Goal: Task Accomplishment & Management: Manage account settings

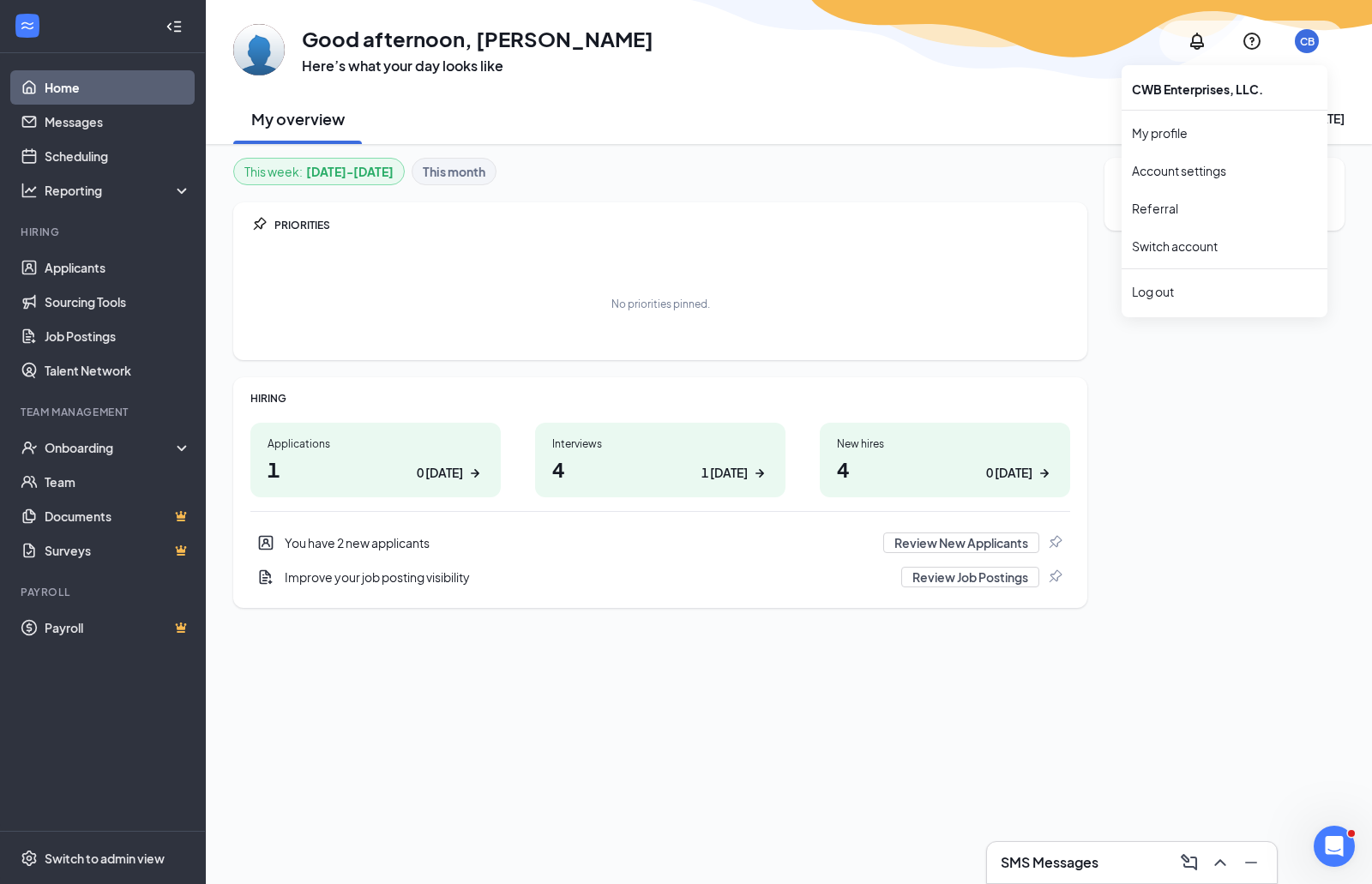
click at [1304, 32] on div "CB" at bounding box center [1306, 40] width 24 height 24
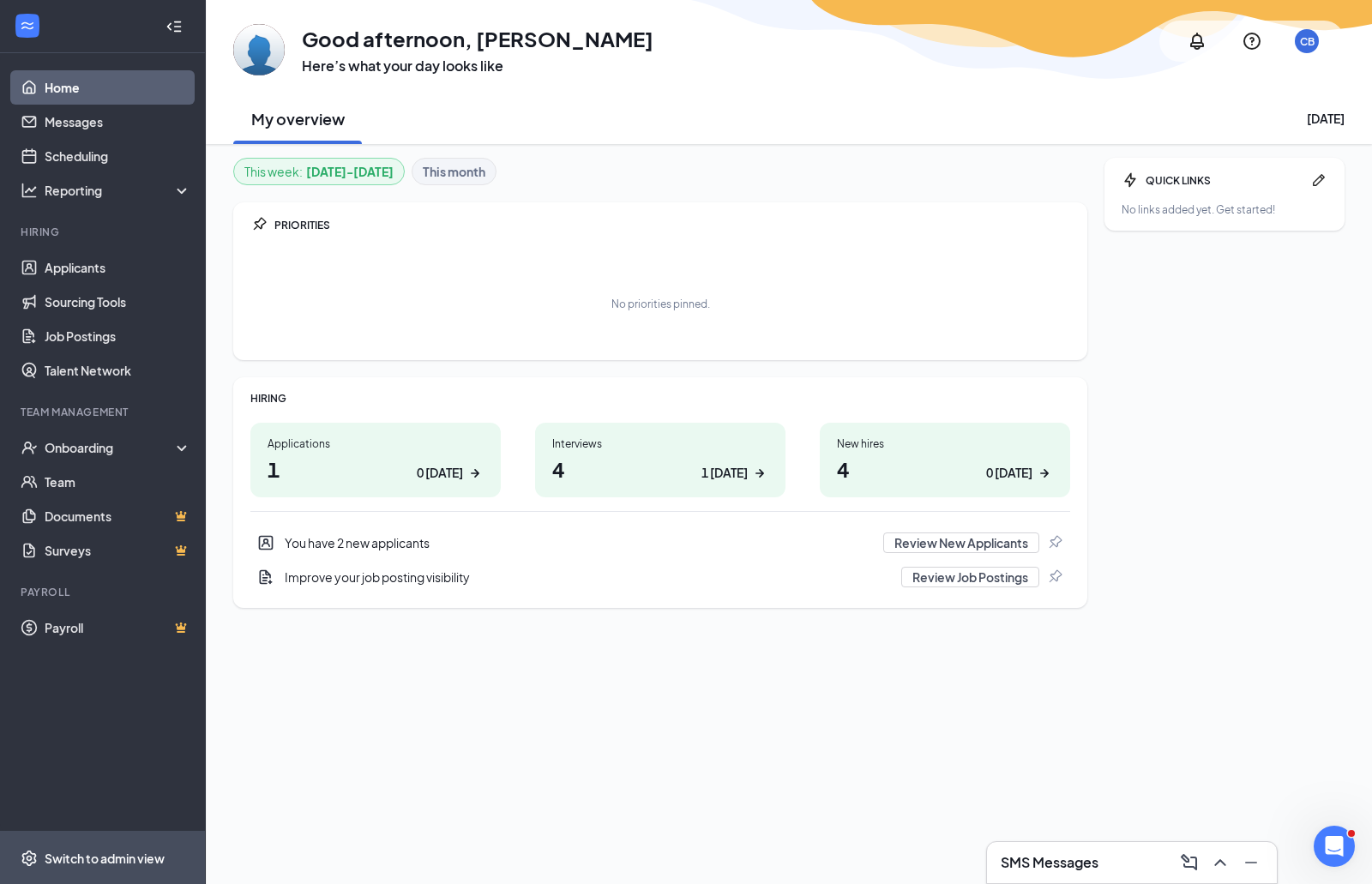
click at [84, 859] on div "Switch to admin view" at bounding box center [104, 859] width 120 height 18
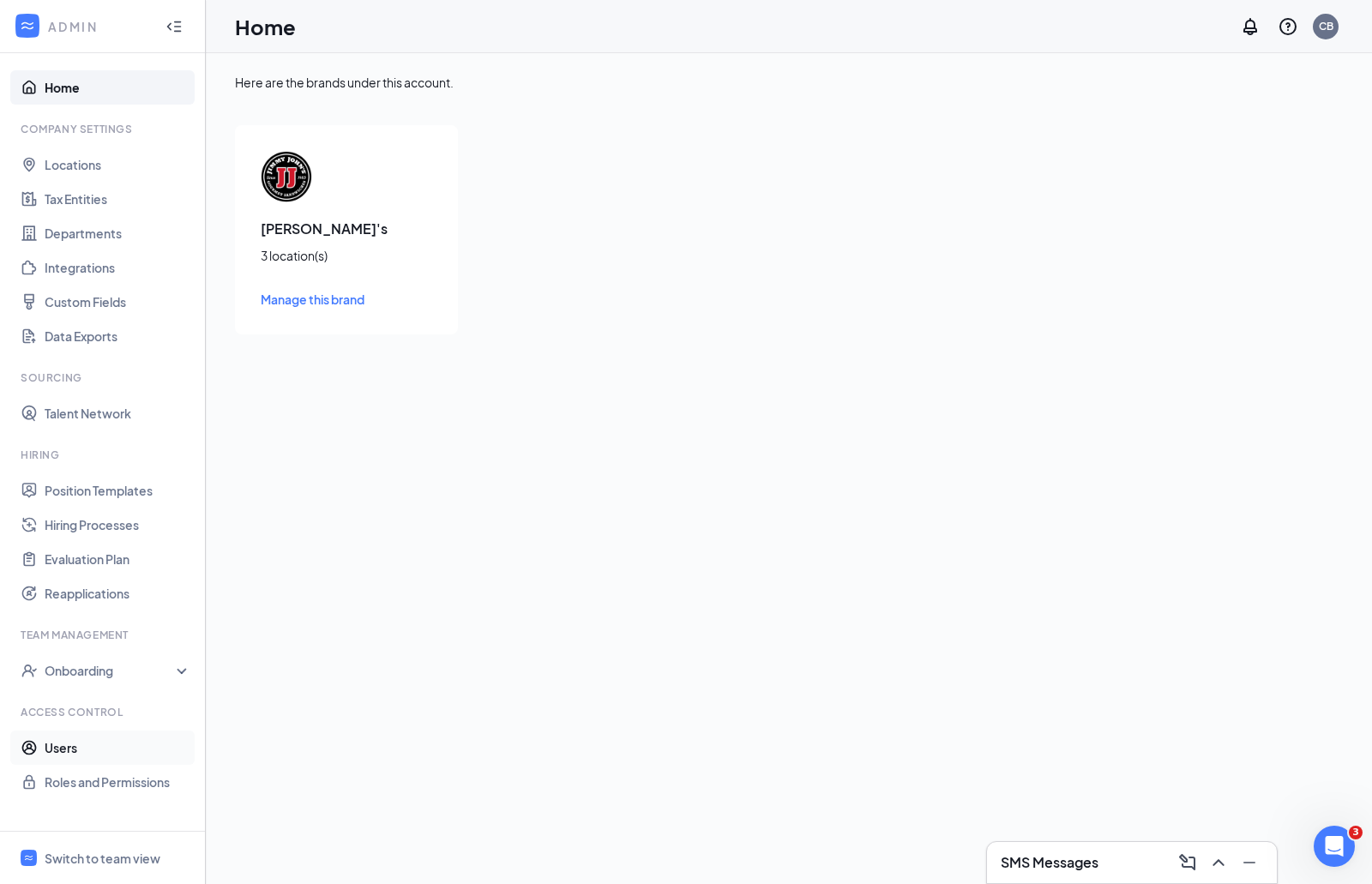
click at [78, 744] on link "Users" at bounding box center [118, 747] width 147 height 34
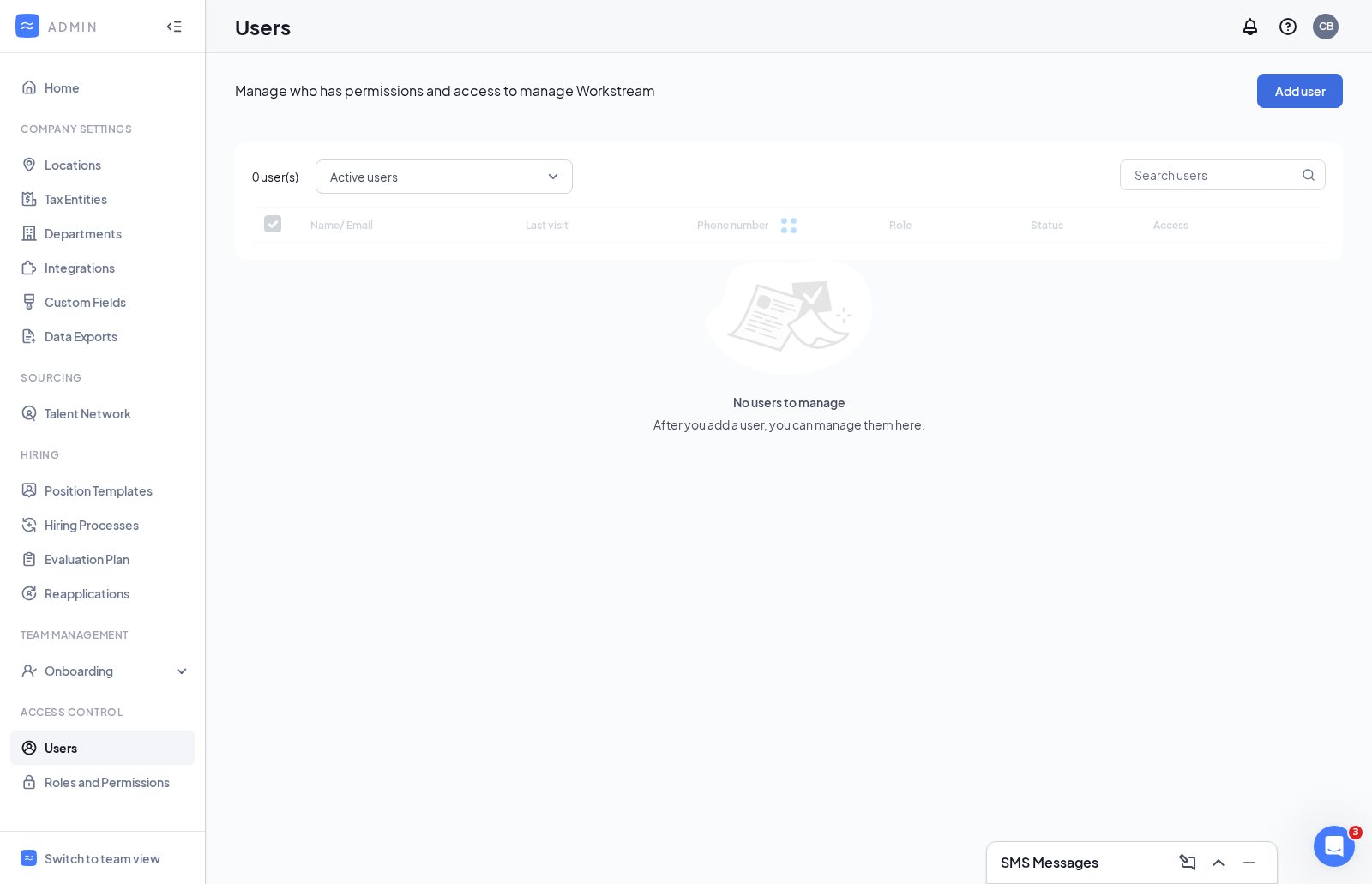
checkbox input "false"
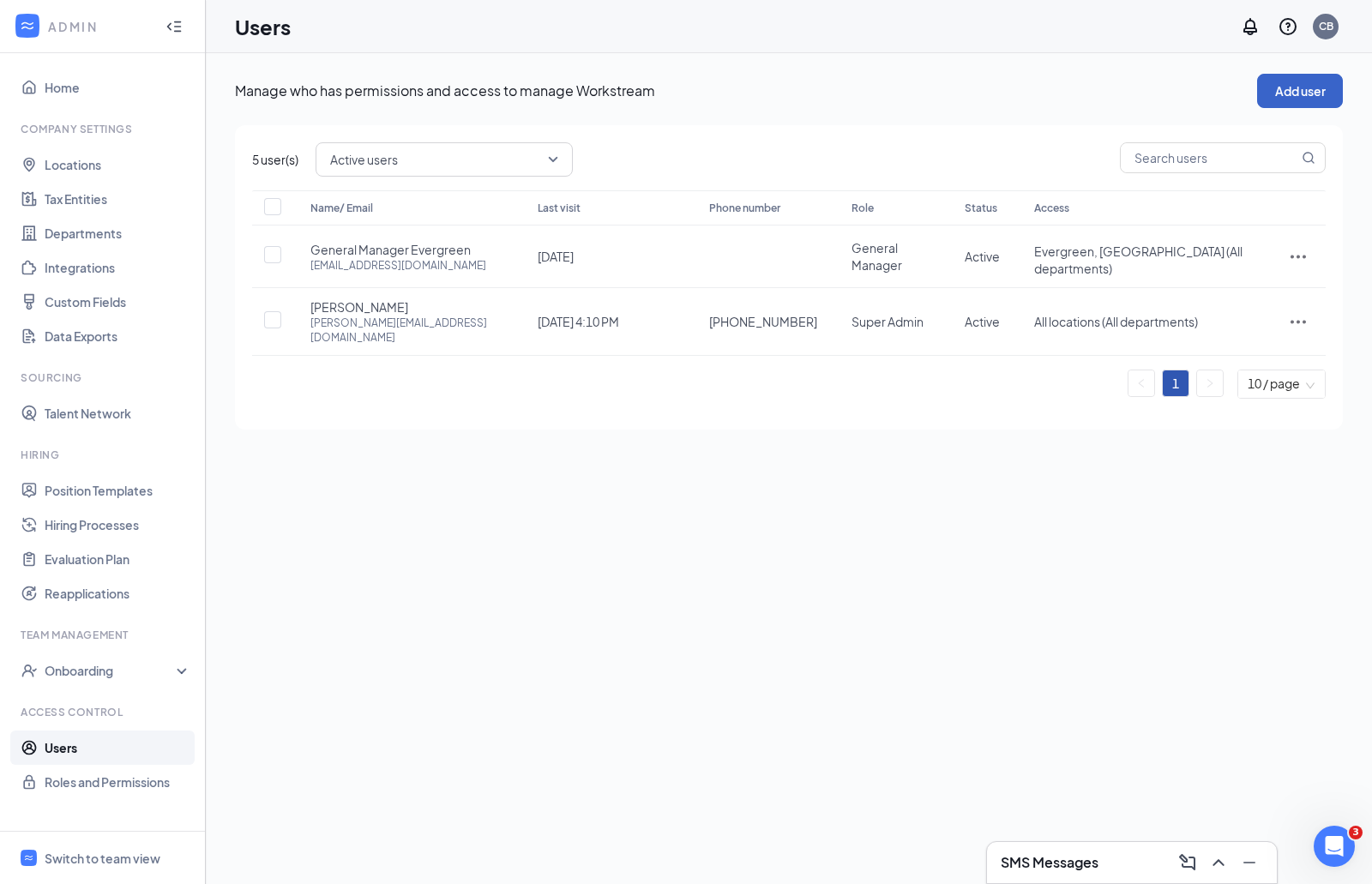
click at [1294, 93] on button "Add user" at bounding box center [1300, 90] width 86 height 34
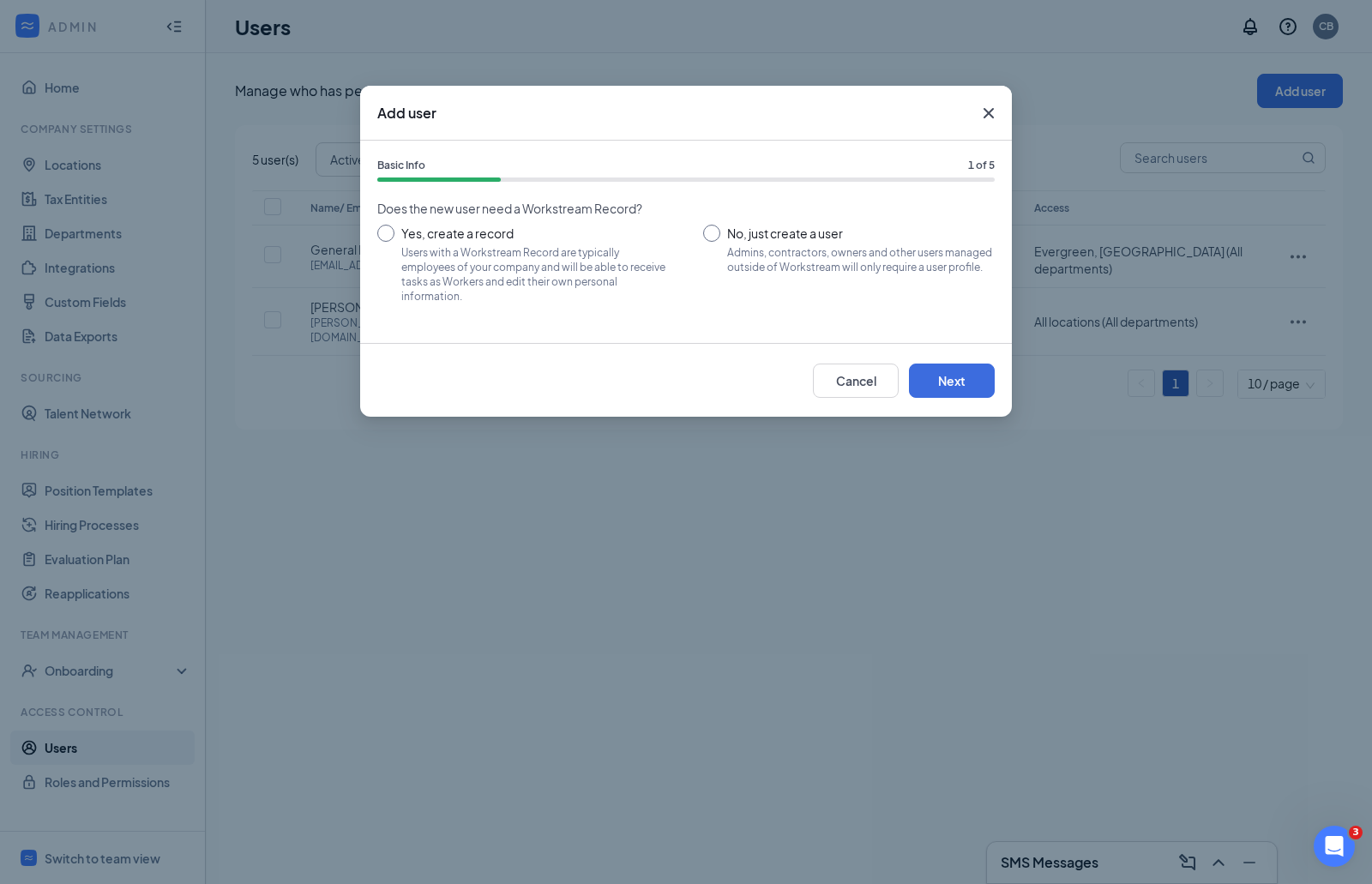
click at [718, 236] on input "No, just create a user Admins, contractors, owners and other users managed outs…" at bounding box center [849, 263] width 291 height 77
radio input "true"
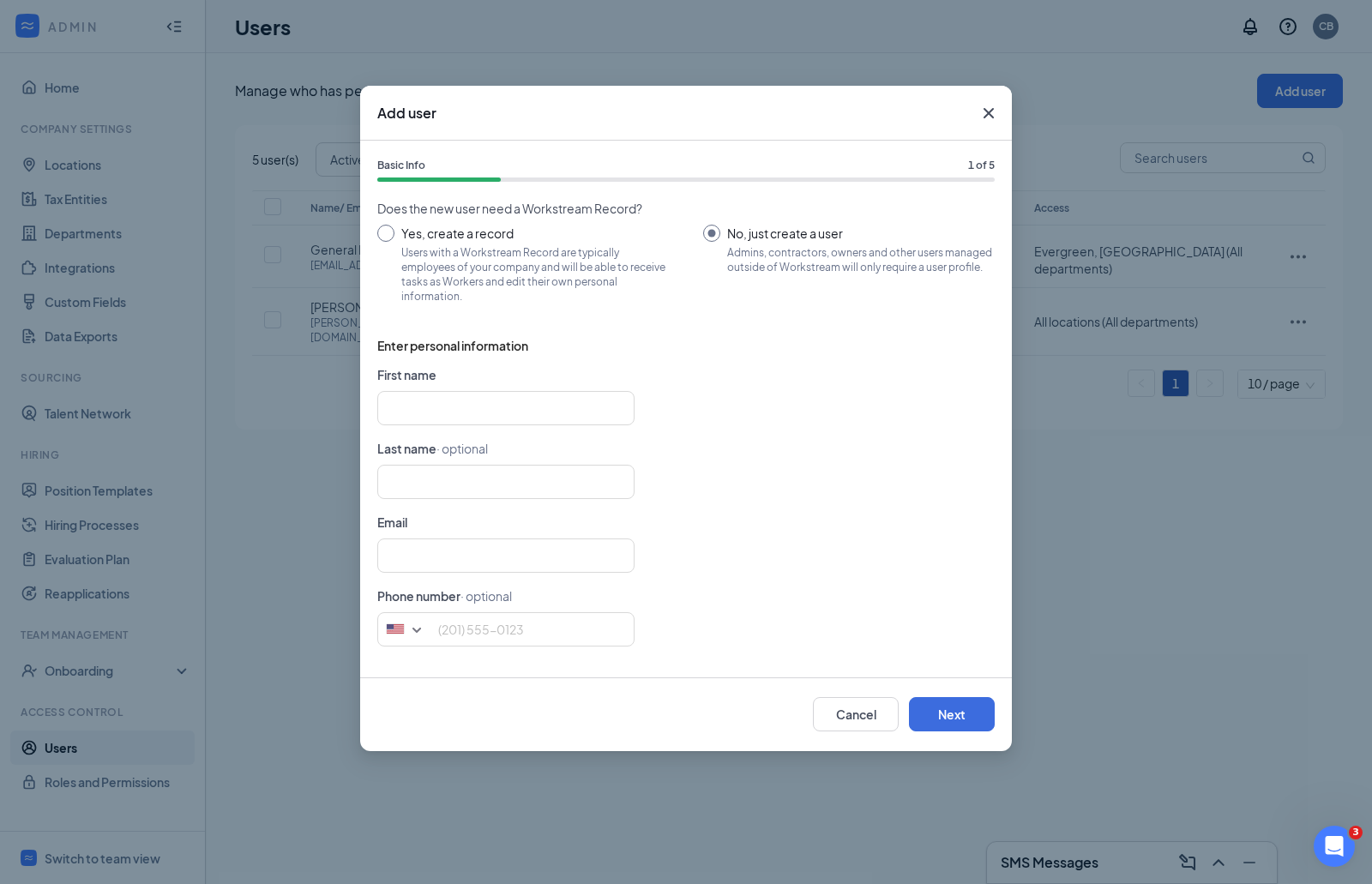
click at [479, 238] on input "Yes, create a record Users with a Workstream Record are typically employees of …" at bounding box center [523, 263] width 291 height 77
radio input "true"
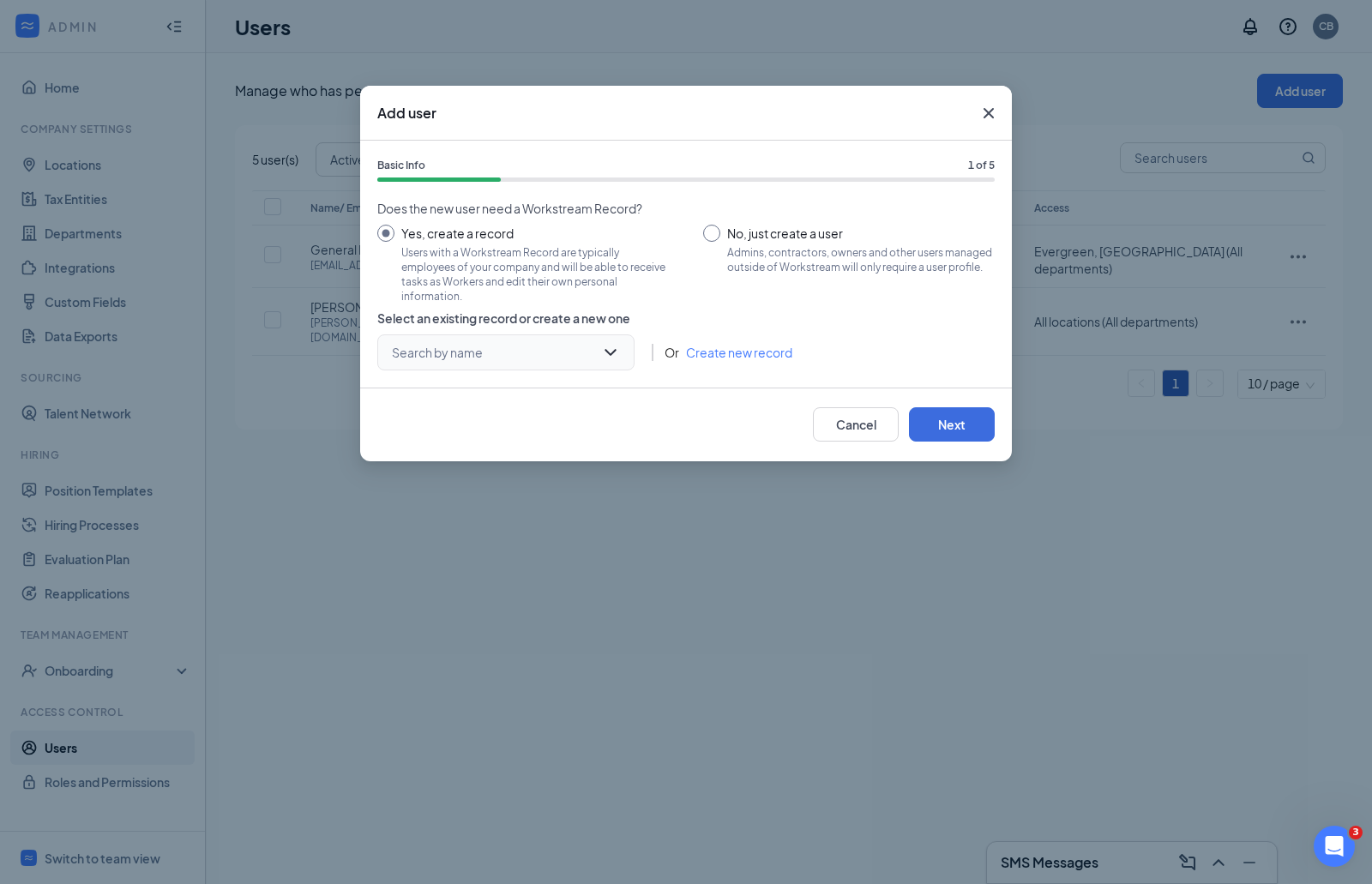
click at [614, 357] on div "Search by name" at bounding box center [506, 352] width 257 height 36
click at [612, 348] on div "Search by name" at bounding box center [506, 352] width 257 height 36
click at [654, 260] on input "Yes, create a record Users with a Workstream Record are typically employees of …" at bounding box center [523, 263] width 291 height 77
click at [744, 234] on input "No, just create a user Admins, contractors, owners and other users managed outs…" at bounding box center [849, 263] width 291 height 77
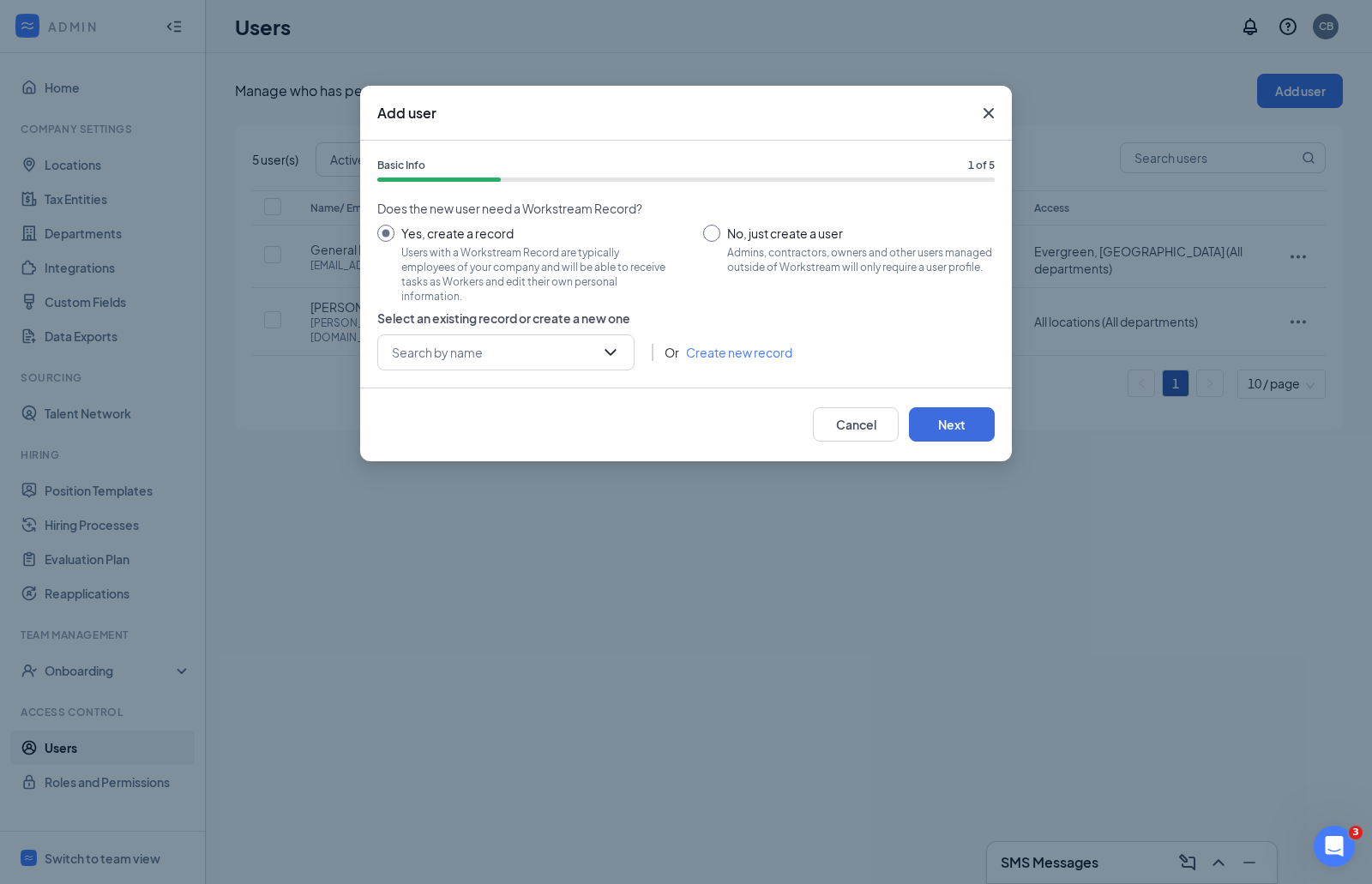
radio input "true"
radio input "false"
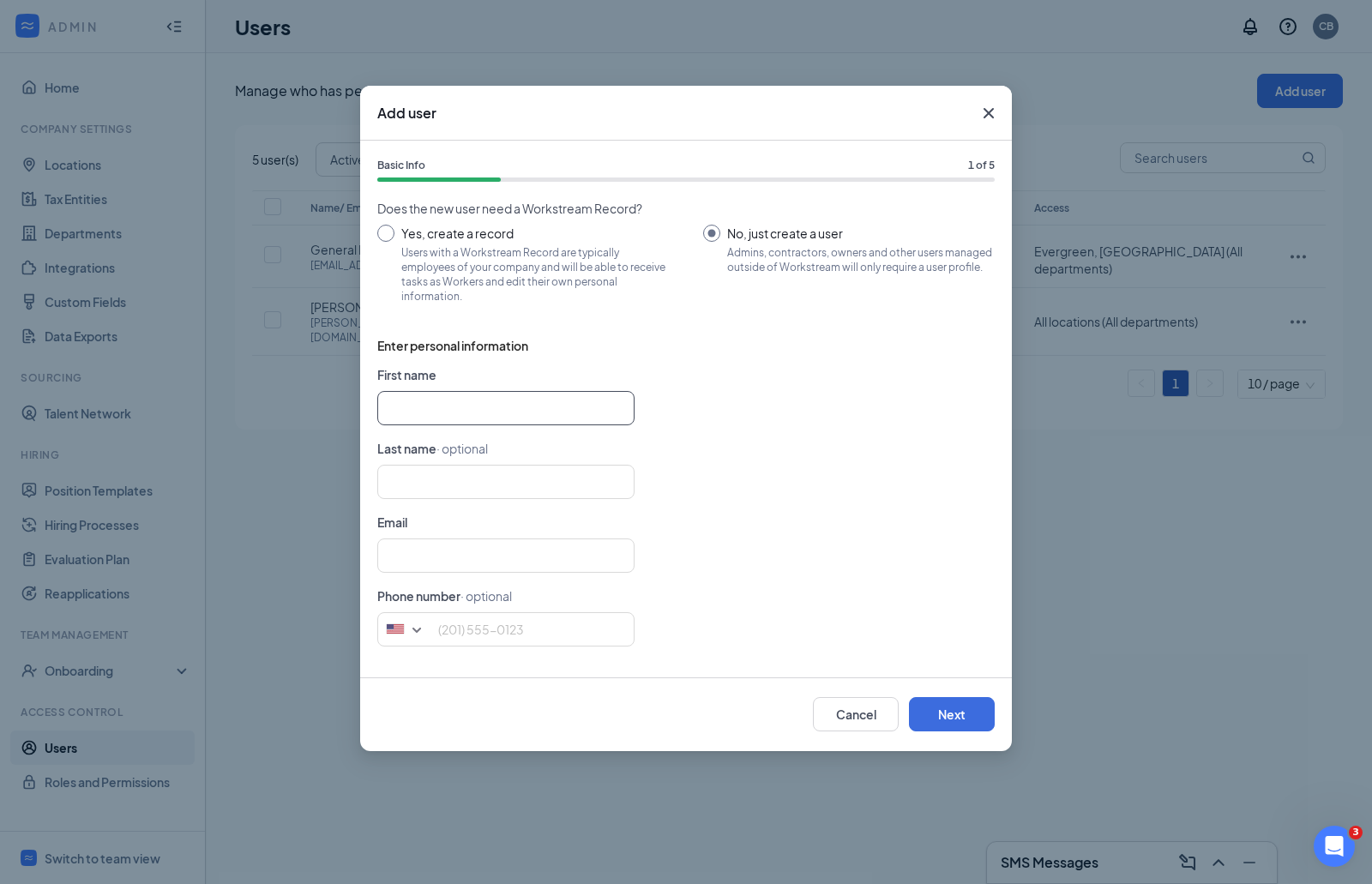
click at [513, 399] on input "text" at bounding box center [506, 407] width 257 height 34
type input "V"
type input "[PERSON_NAME]"
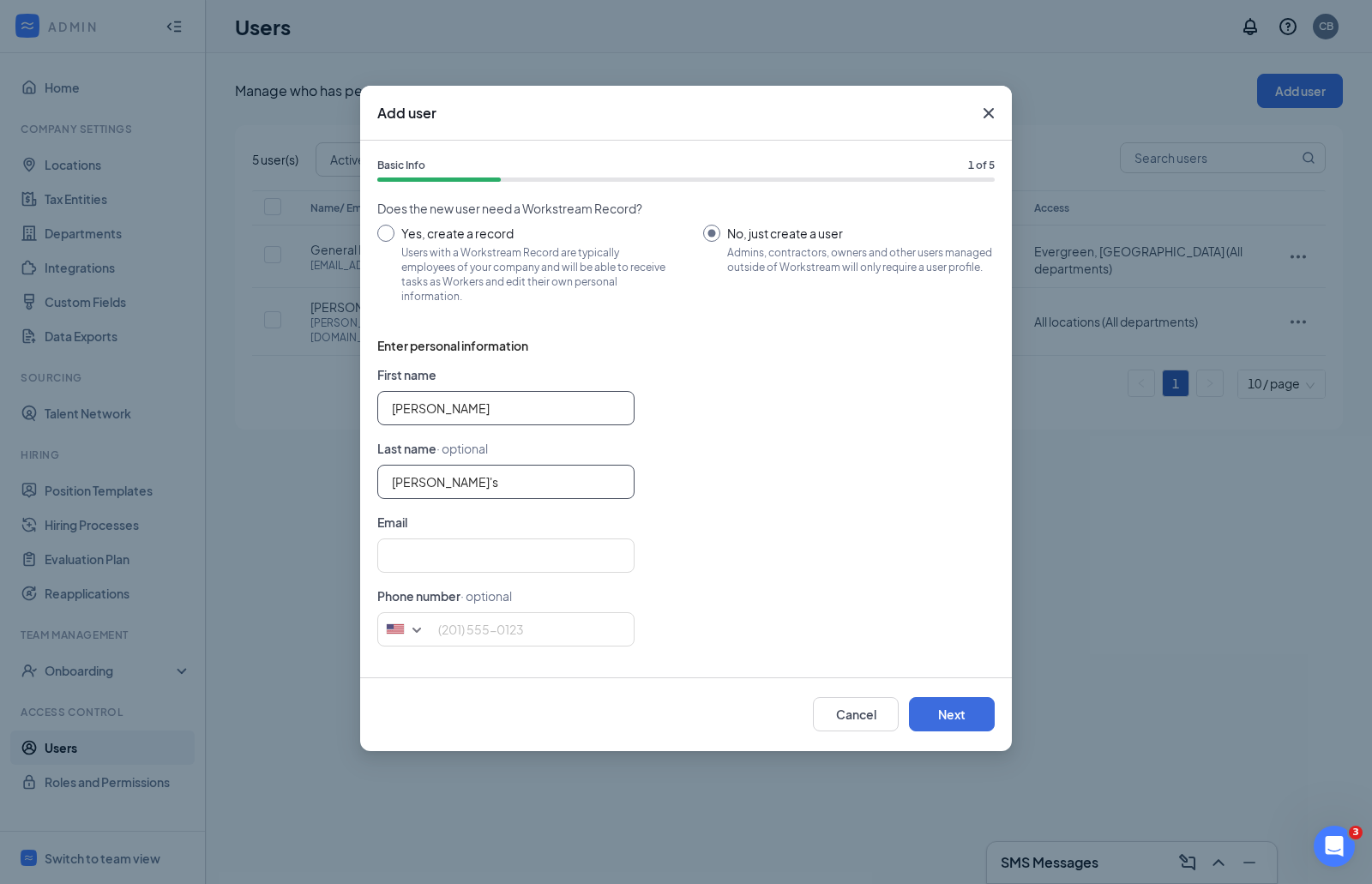
type input "[PERSON_NAME]'s"
click at [511, 412] on input "[PERSON_NAME]" at bounding box center [506, 407] width 257 height 34
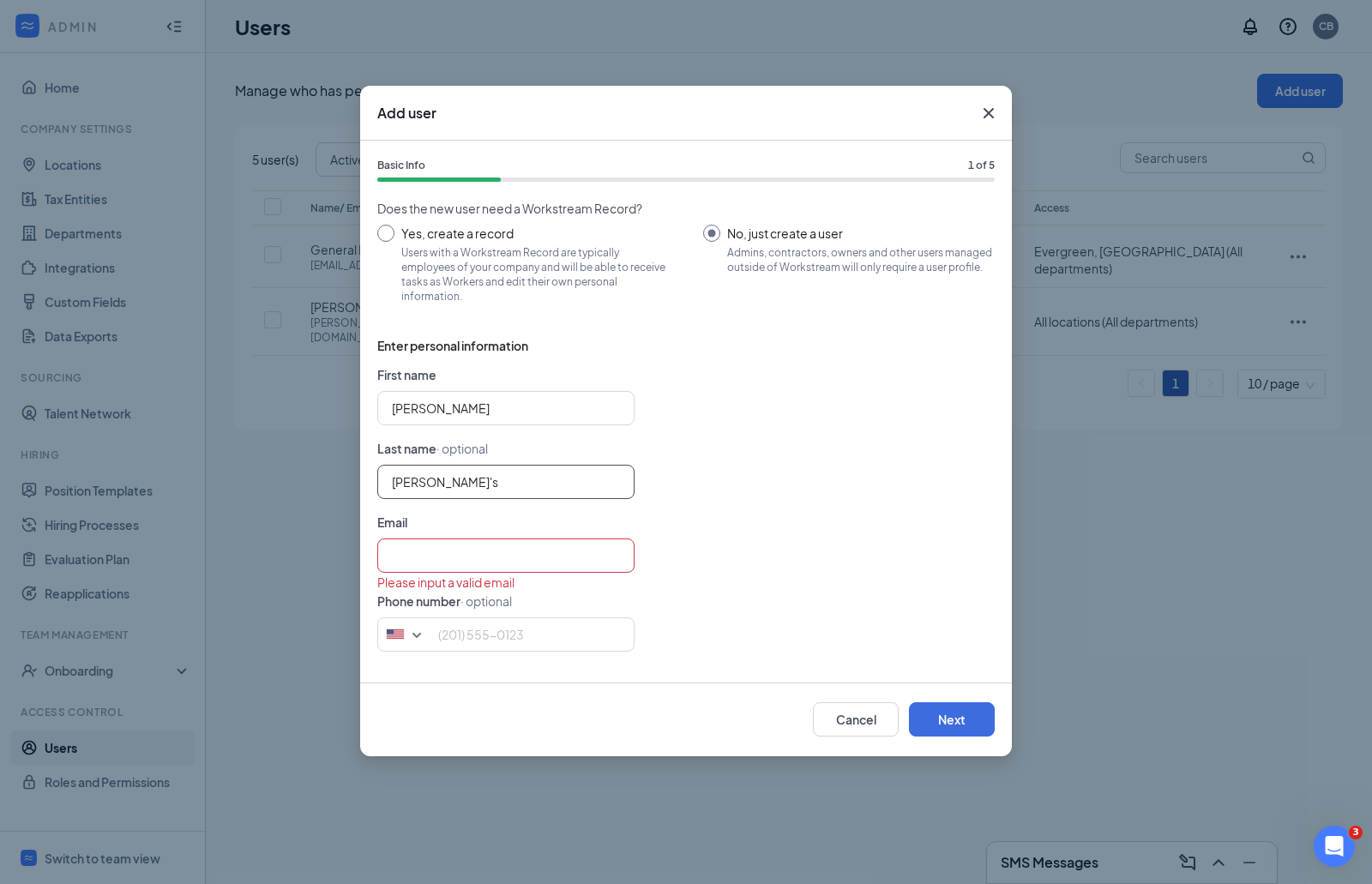
drag, startPoint x: 458, startPoint y: 475, endPoint x: 382, endPoint y: 471, distance: 76.1
click at [382, 471] on input "[PERSON_NAME]'s" at bounding box center [506, 481] width 257 height 34
type input "[PERSON_NAME]"
click at [458, 413] on input "[PERSON_NAME]" at bounding box center [506, 407] width 257 height 34
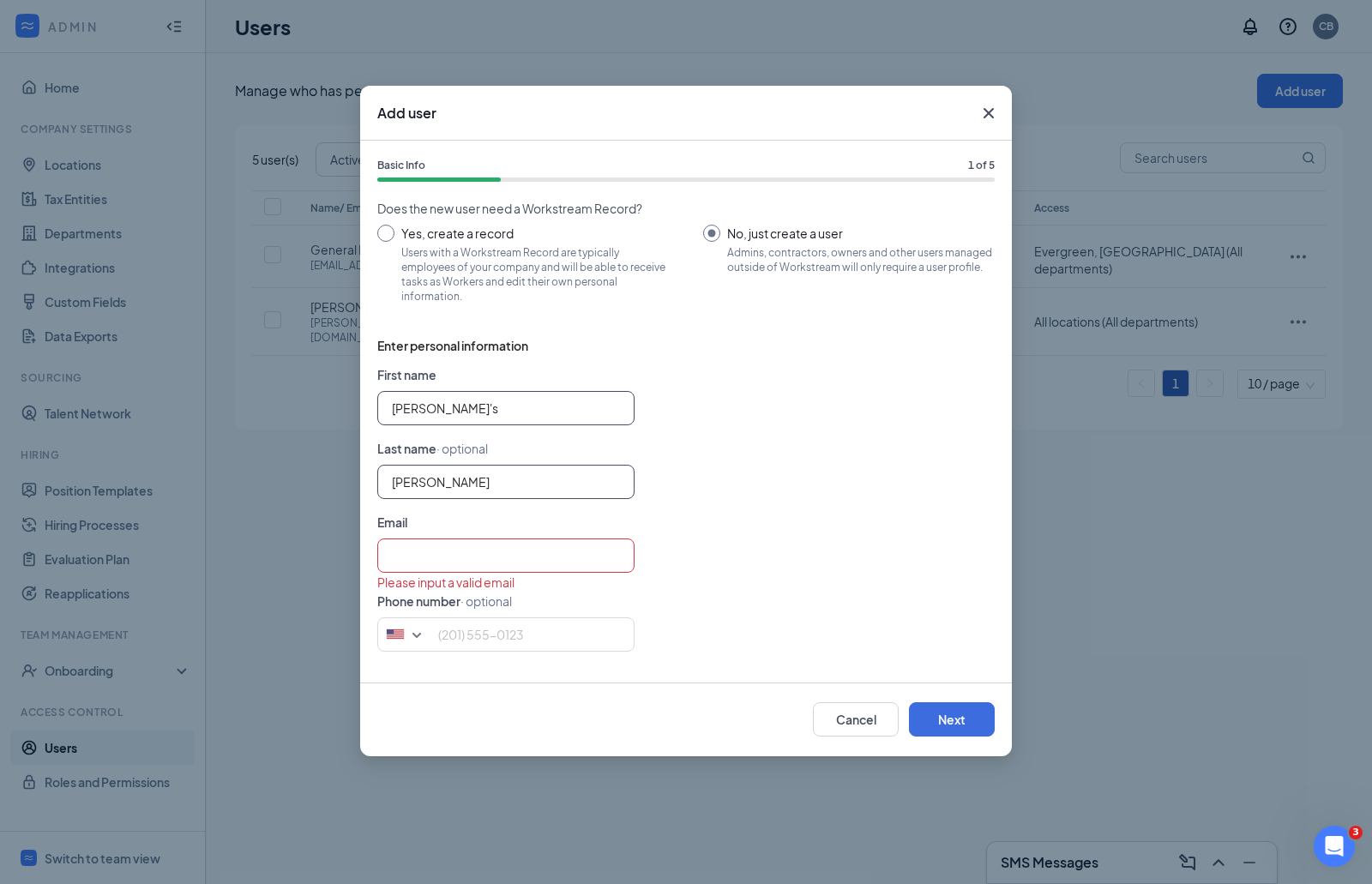
type input "[PERSON_NAME]'s"
click at [427, 476] on input "[PERSON_NAME]" at bounding box center [506, 481] width 257 height 34
type input "J"
type input "[PERSON_NAME]"
type input "[PERSON_NAME]'s"
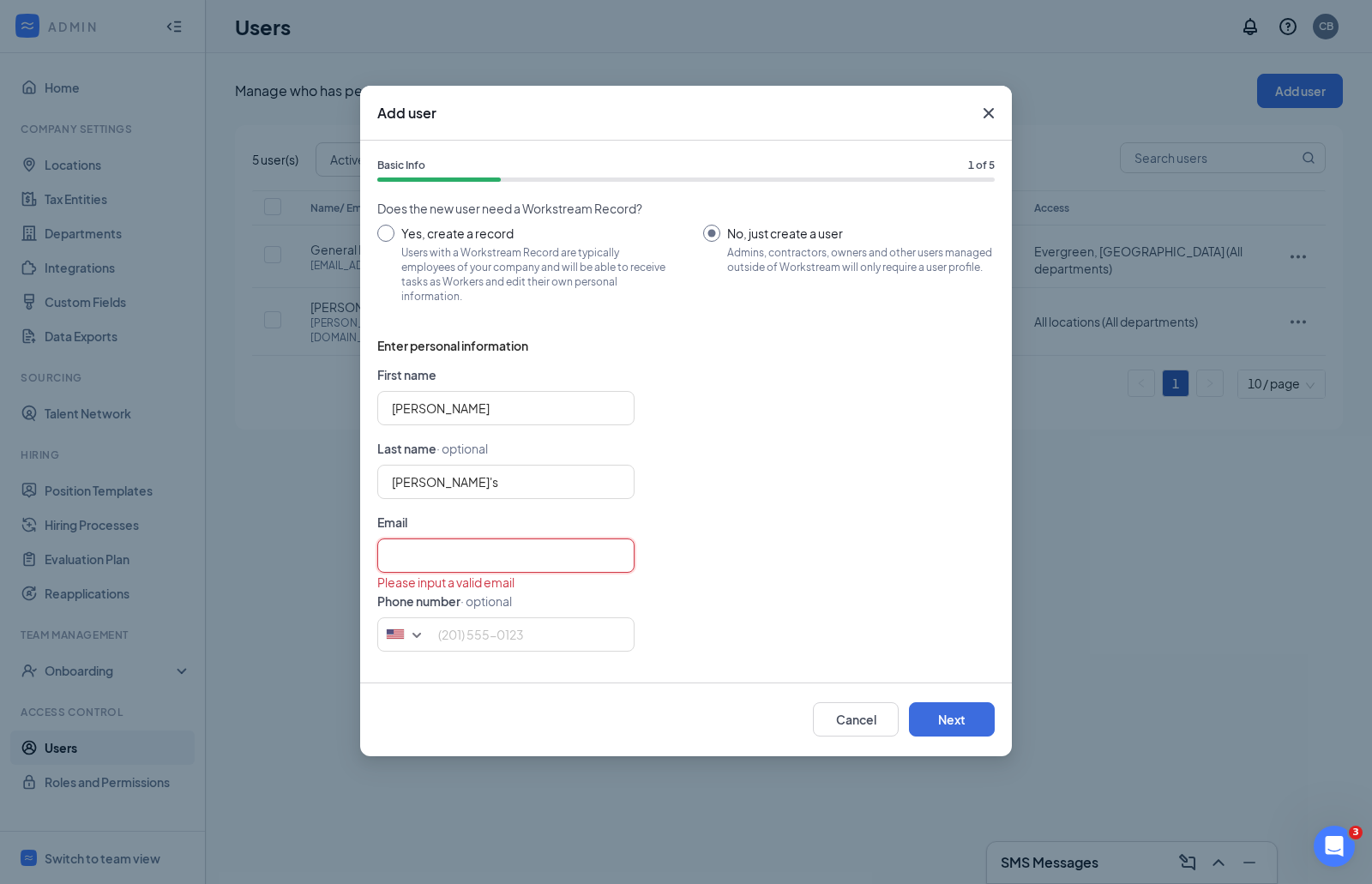
click at [463, 546] on input "text" at bounding box center [506, 555] width 257 height 34
type input "[EMAIL_ADDRESS][DOMAIN_NAME]"
click at [442, 635] on input "tel" at bounding box center [506, 634] width 257 height 34
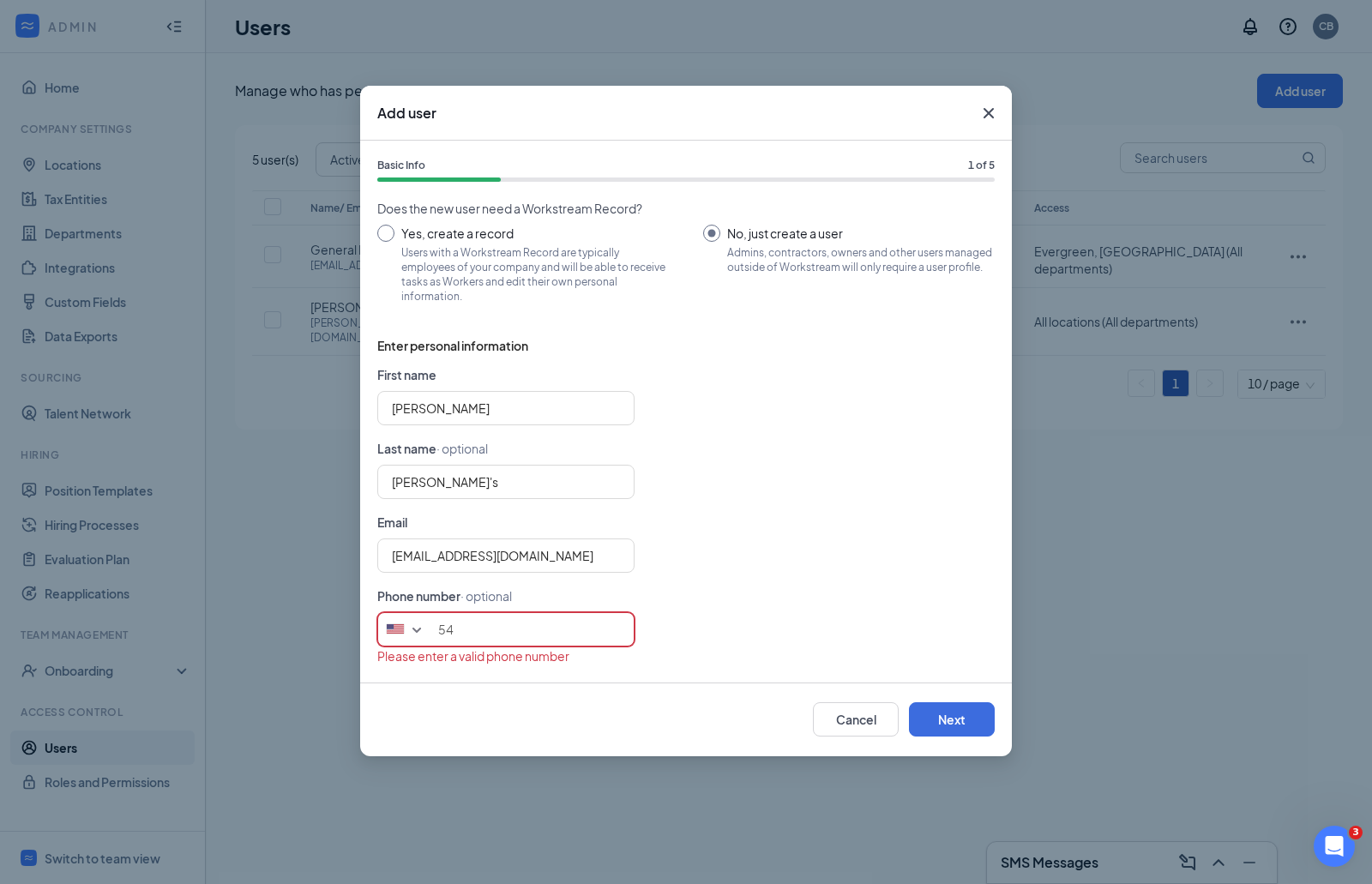
type input "5"
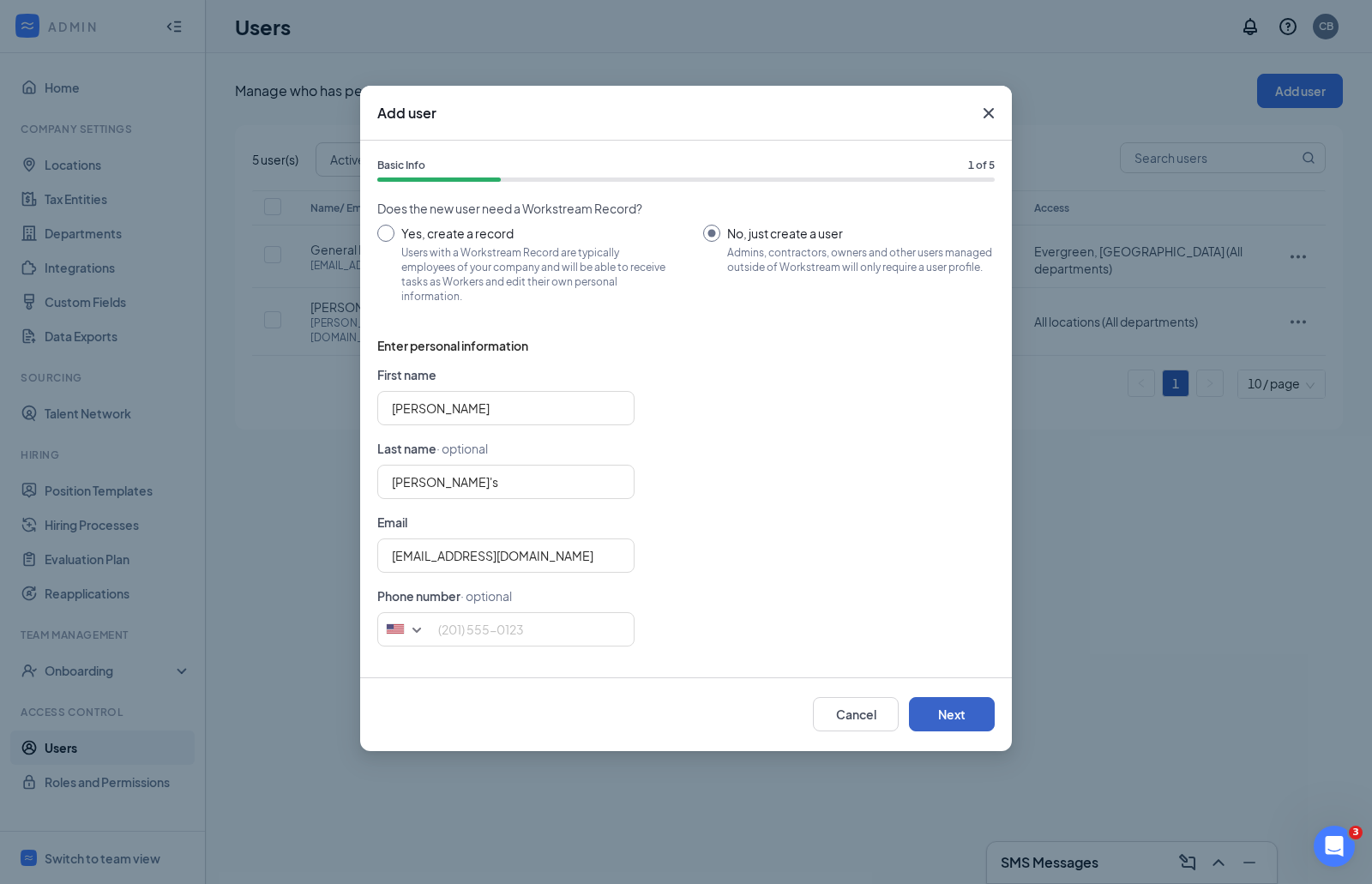
click at [937, 711] on button "Next" at bounding box center [952, 714] width 86 height 34
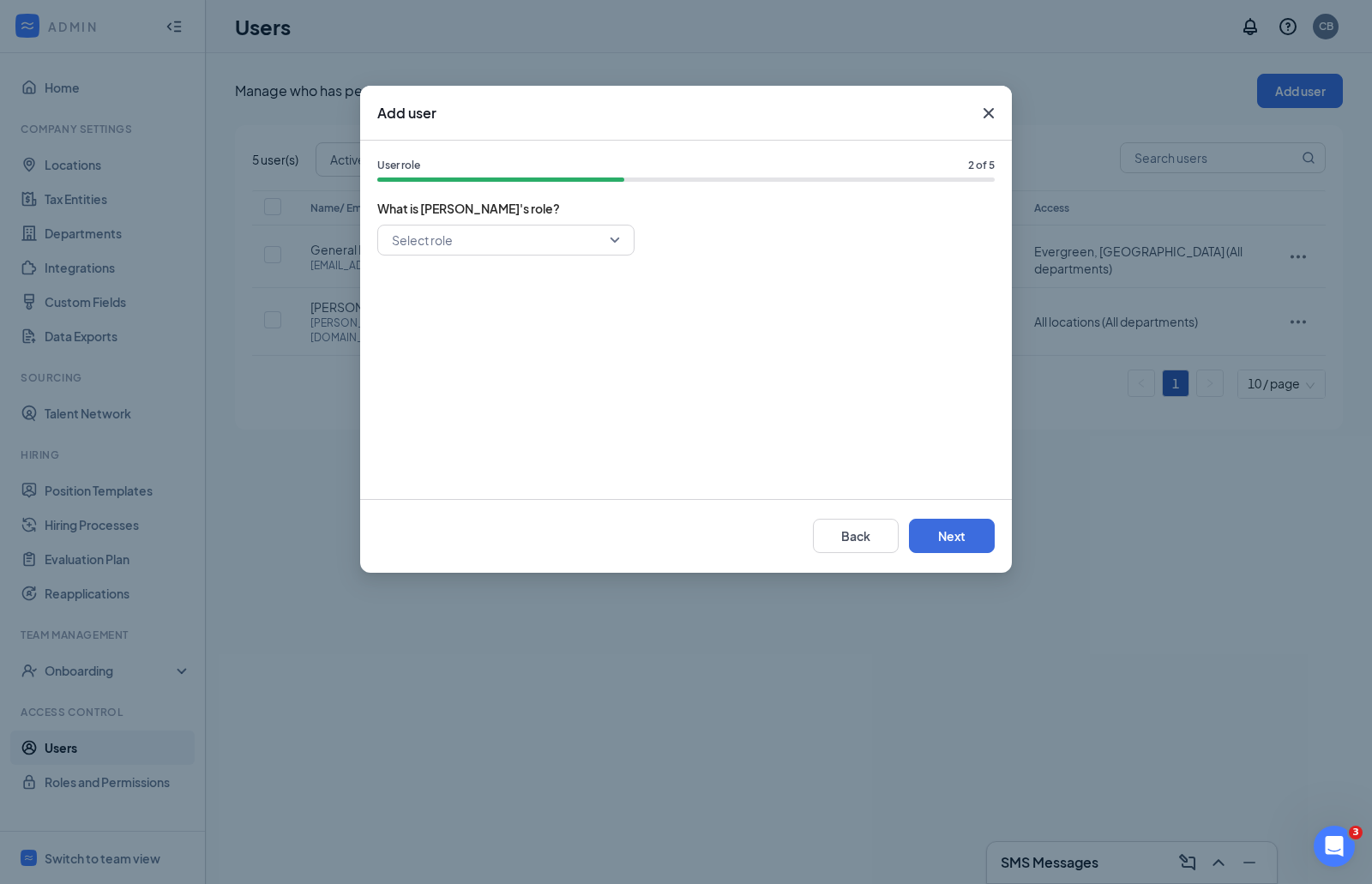
click at [511, 239] on input "search" at bounding box center [499, 240] width 225 height 29
click at [470, 368] on span "General Manager" at bounding box center [440, 363] width 98 height 18
click at [933, 537] on button "Next" at bounding box center [952, 535] width 86 height 34
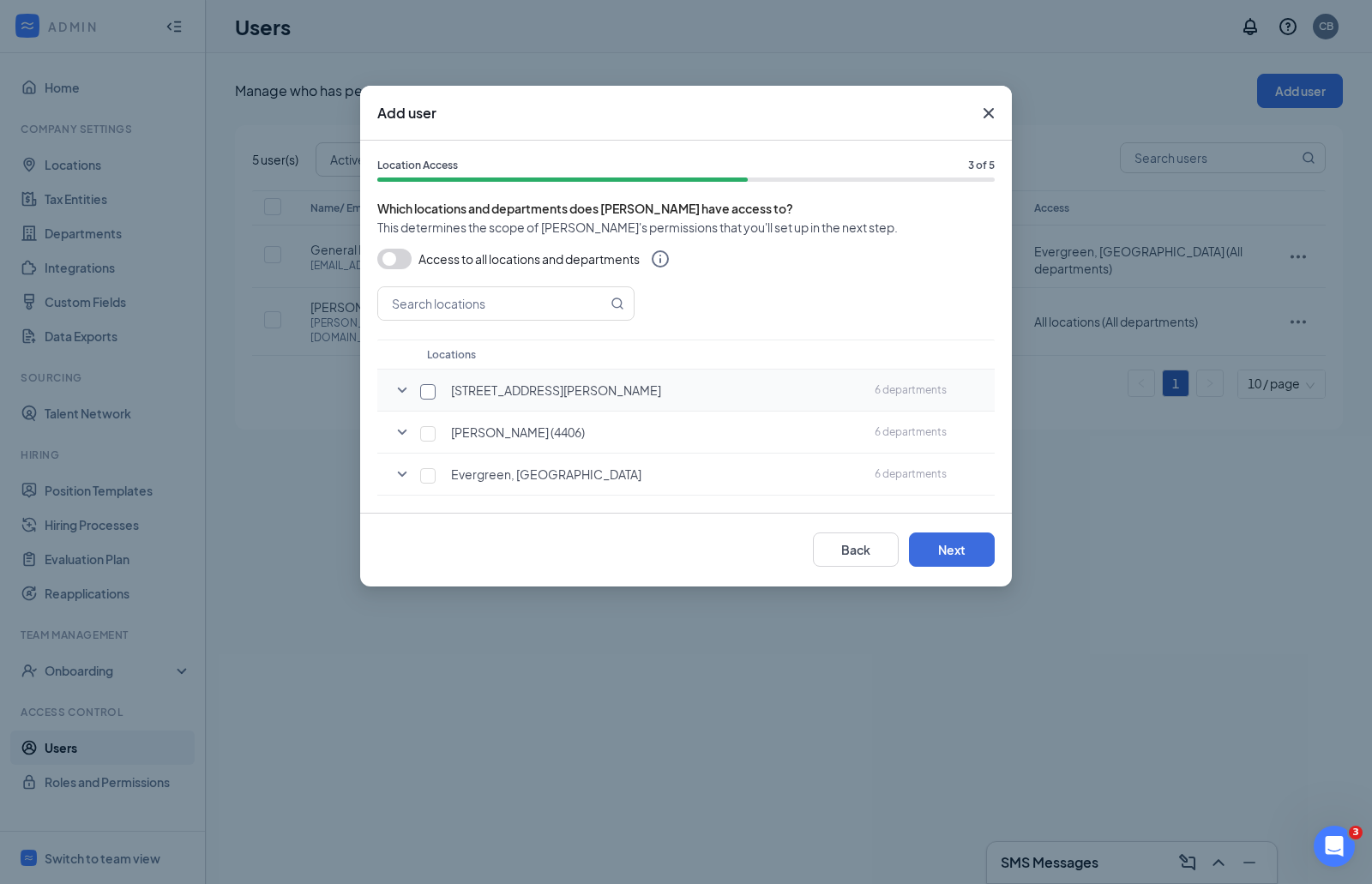
click at [434, 386] on input "checkbox" at bounding box center [428, 392] width 16 height 16
checkbox input "true"
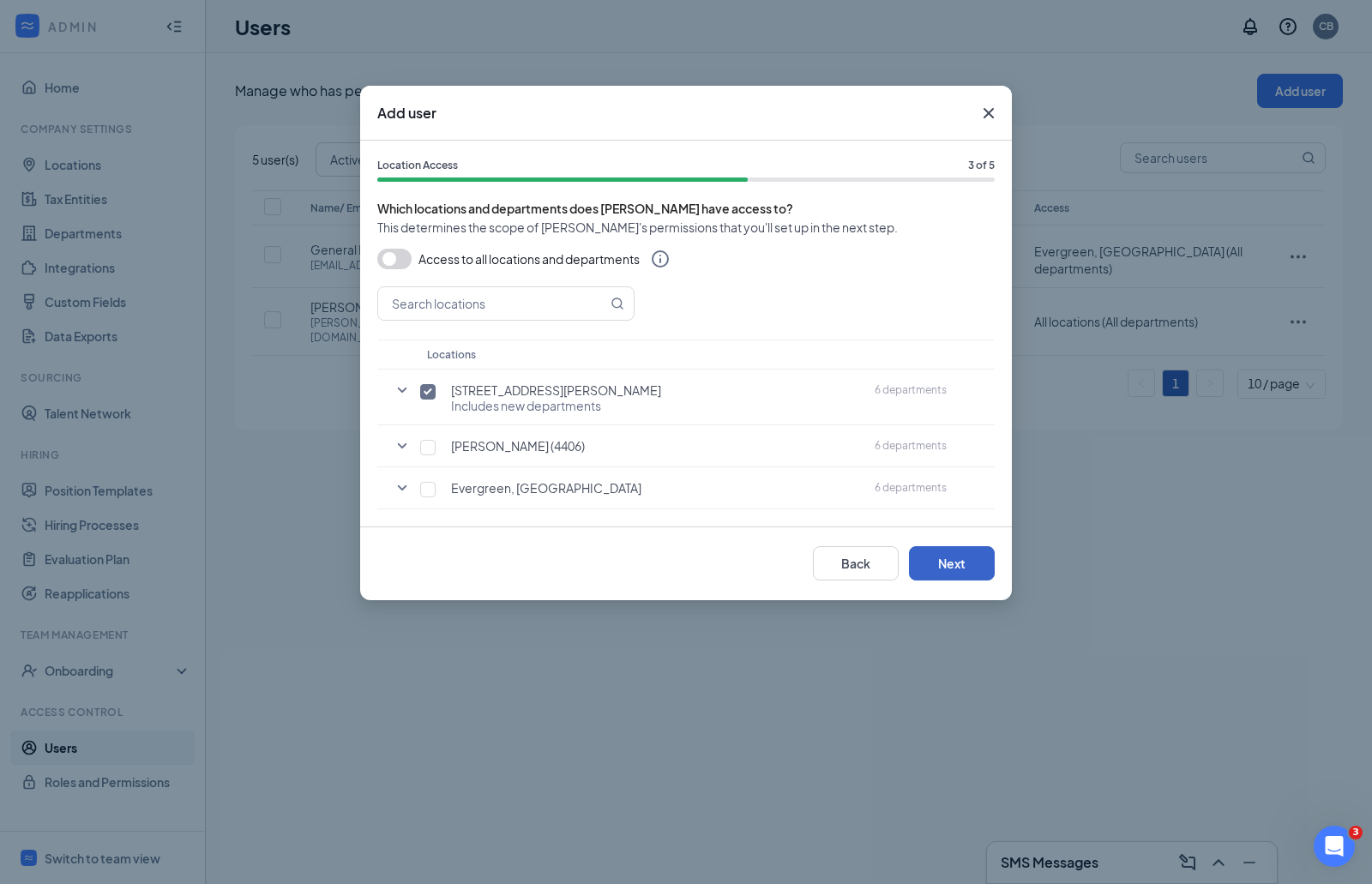
click at [952, 567] on button "Next" at bounding box center [952, 563] width 86 height 34
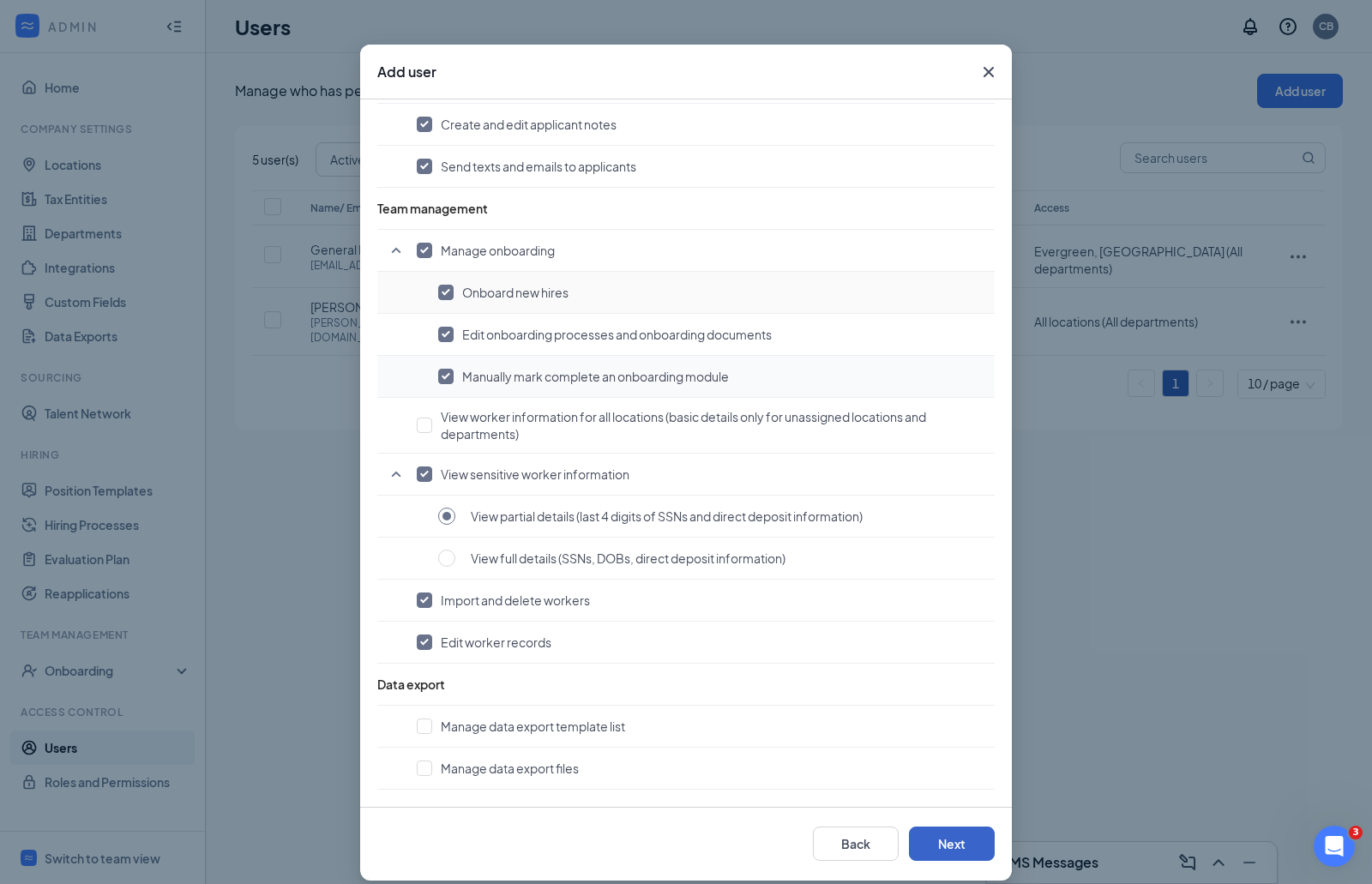
scroll to position [58, 0]
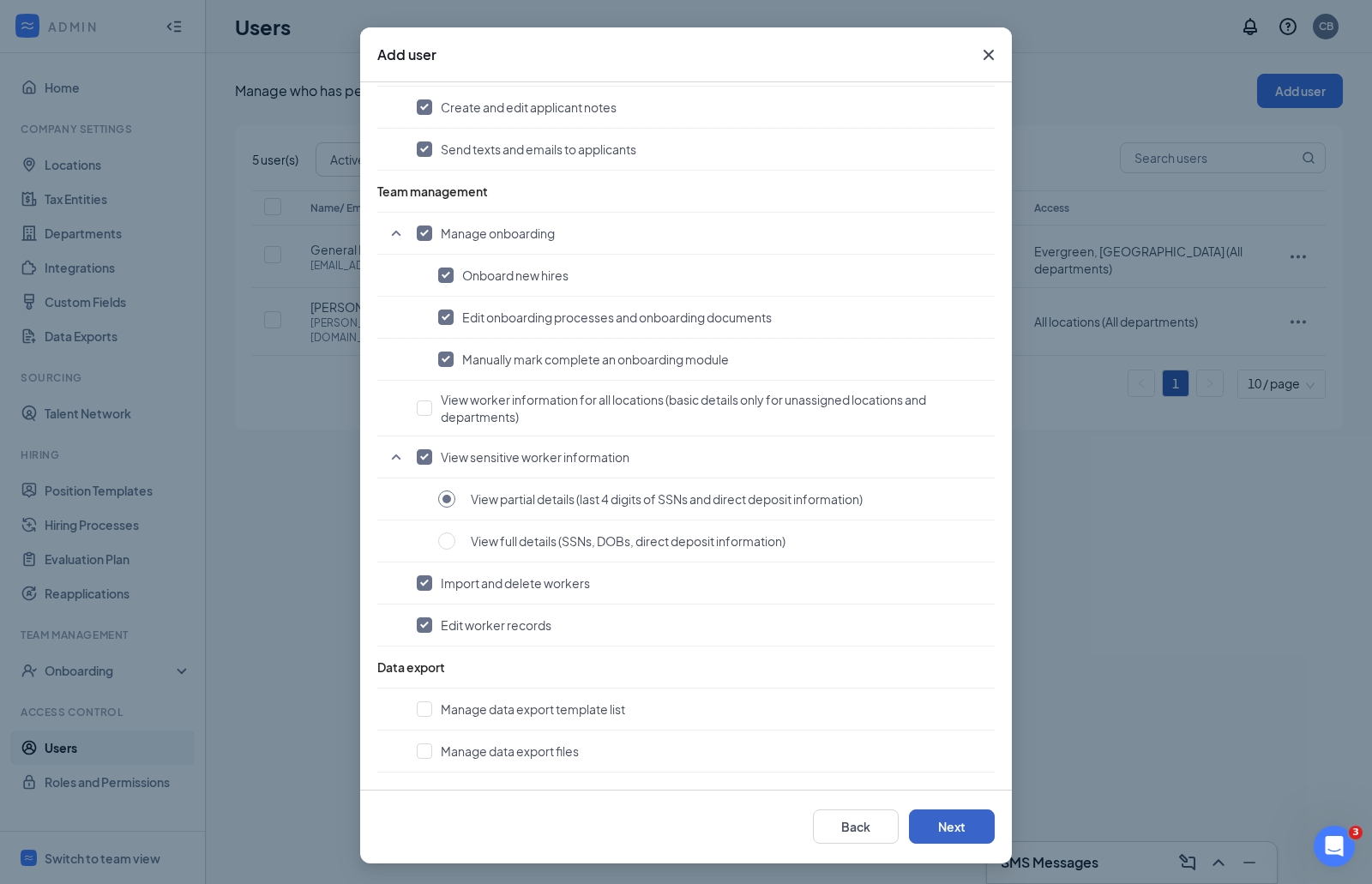
click at [950, 832] on button "Next" at bounding box center [952, 826] width 86 height 34
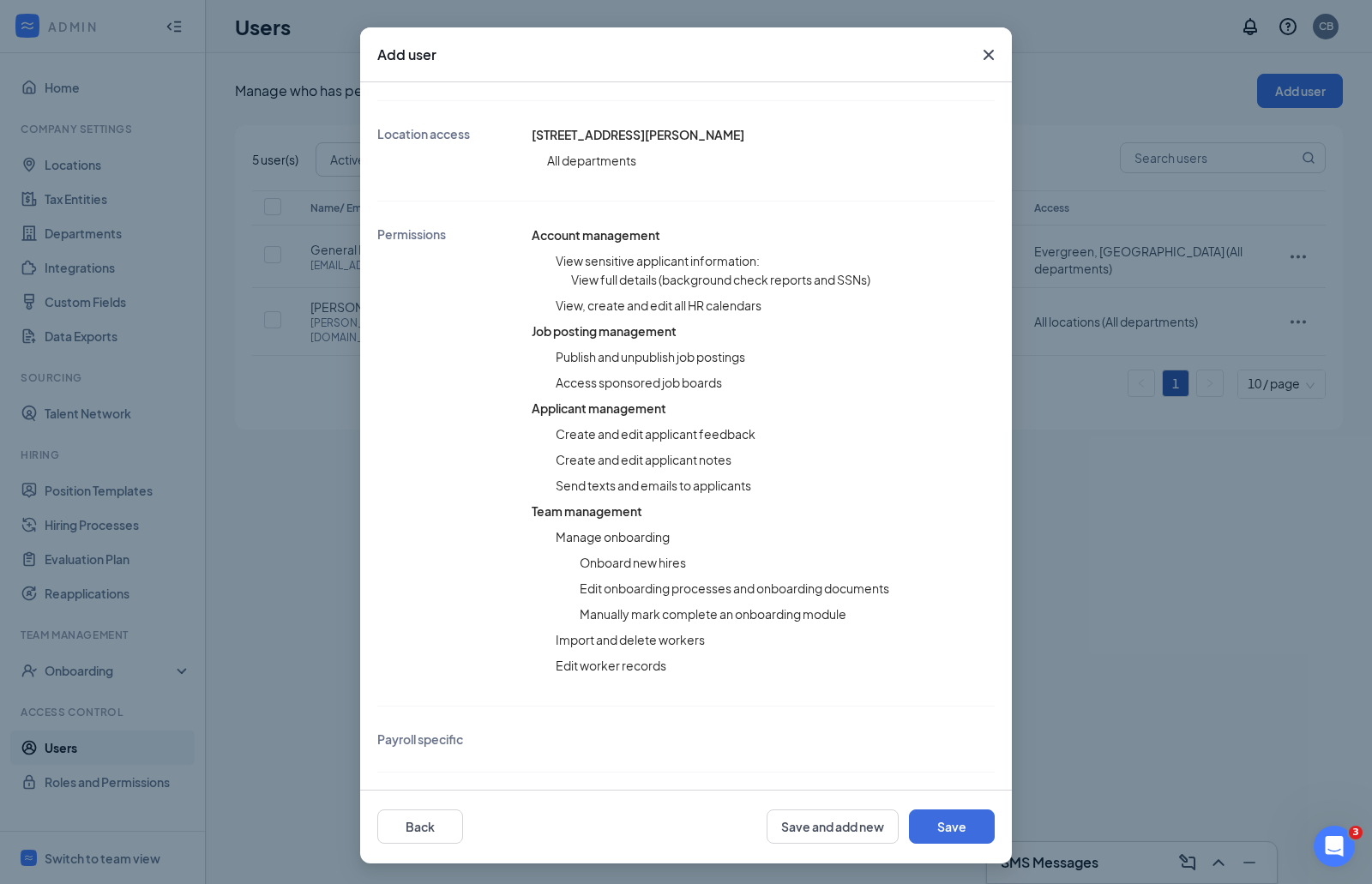
scroll to position [295, 0]
click at [935, 826] on button "Save" at bounding box center [952, 826] width 86 height 34
click at [949, 825] on button "Save" at bounding box center [952, 826] width 86 height 34
click at [983, 59] on icon "Cross" at bounding box center [988, 55] width 11 height 11
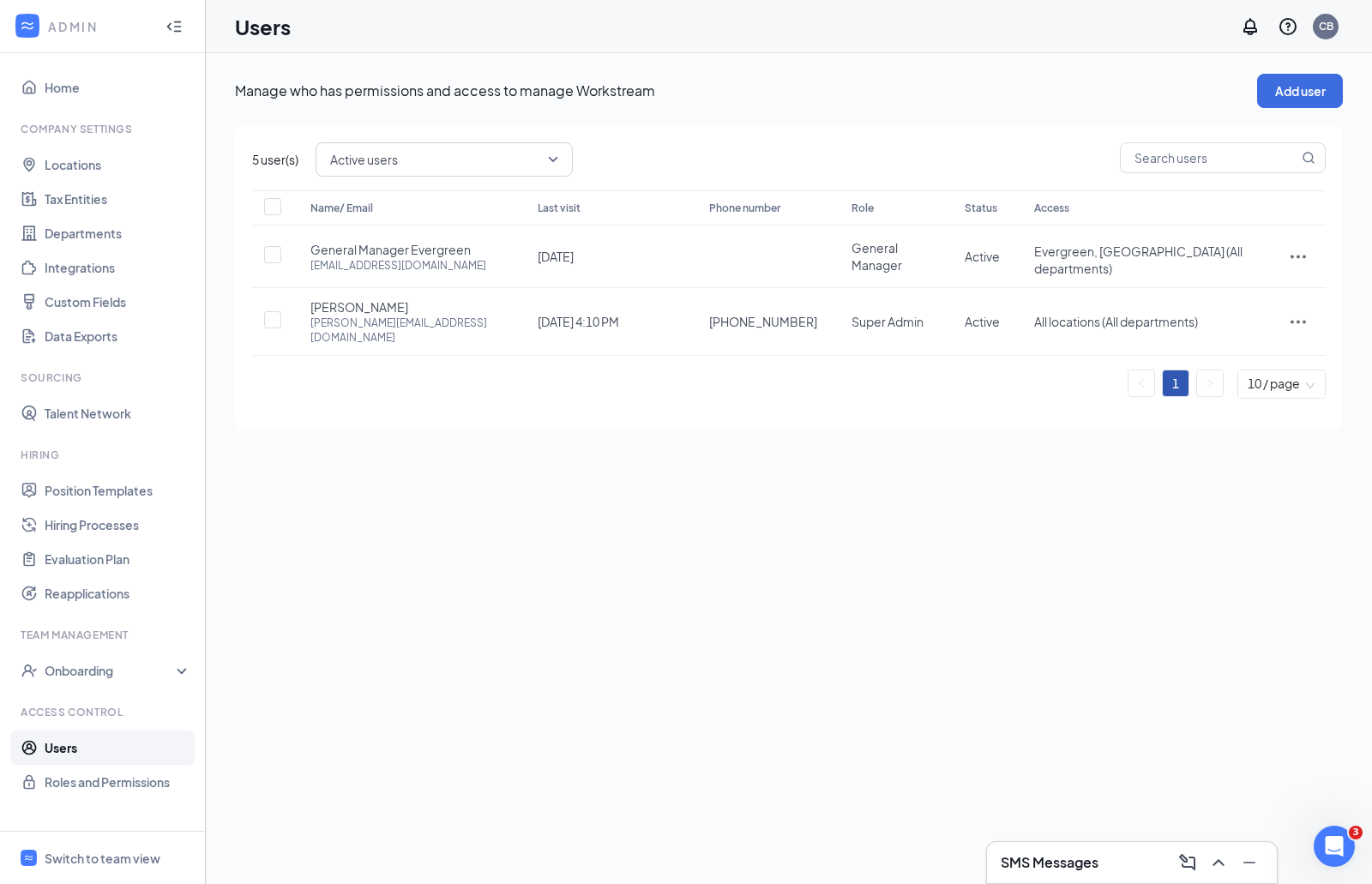
click at [525, 148] on span "Active users" at bounding box center [436, 159] width 212 height 25
click at [407, 281] on span "Disabled users" at bounding box center [370, 286] width 83 height 18
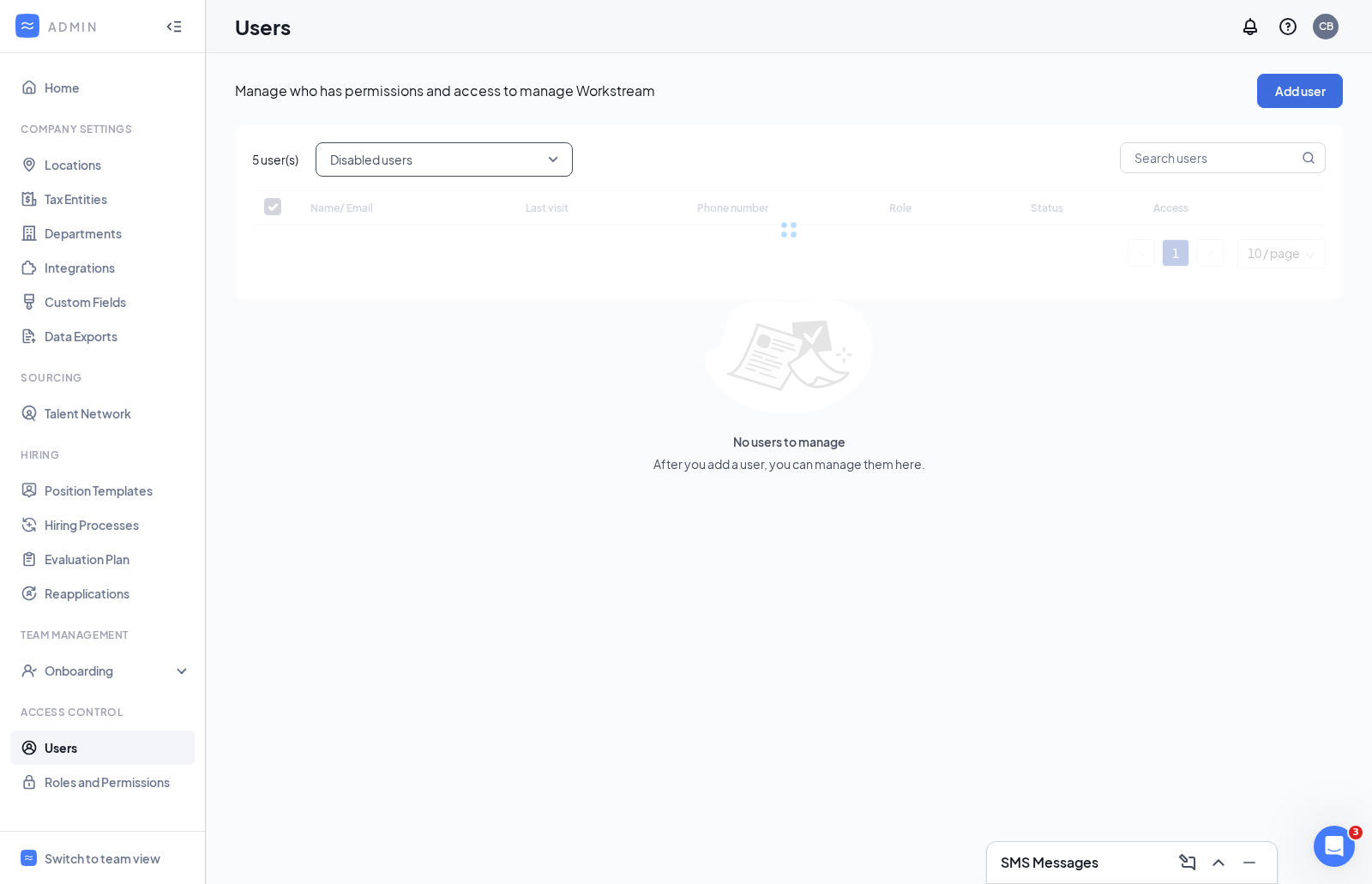
checkbox input "false"
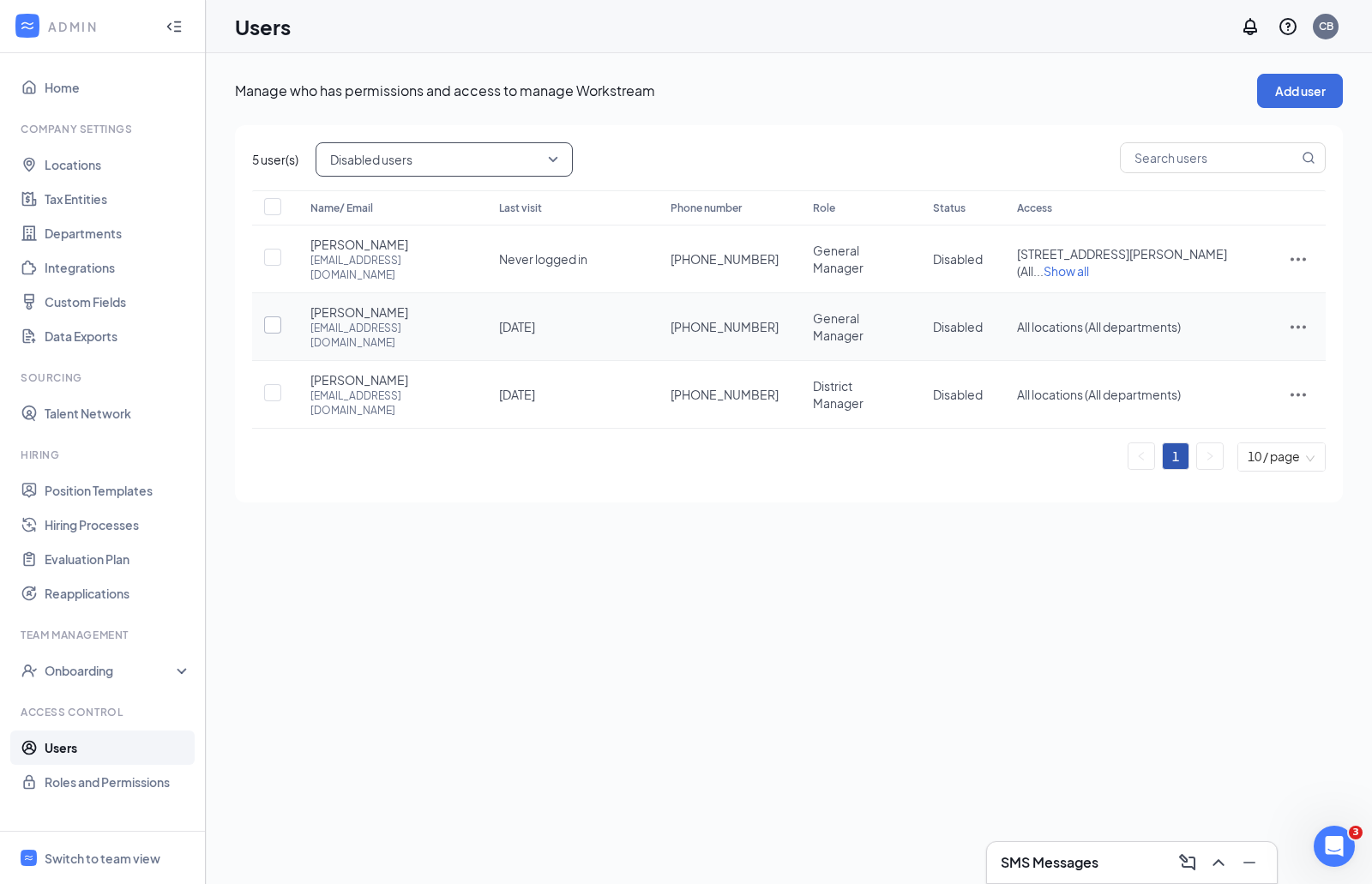
click at [277, 316] on input "checkbox" at bounding box center [273, 325] width 18 height 18
checkbox input "true"
click at [272, 385] on input "checkbox" at bounding box center [273, 393] width 18 height 18
checkbox input "true"
click at [528, 161] on button "Clear" at bounding box center [527, 159] width 86 height 34
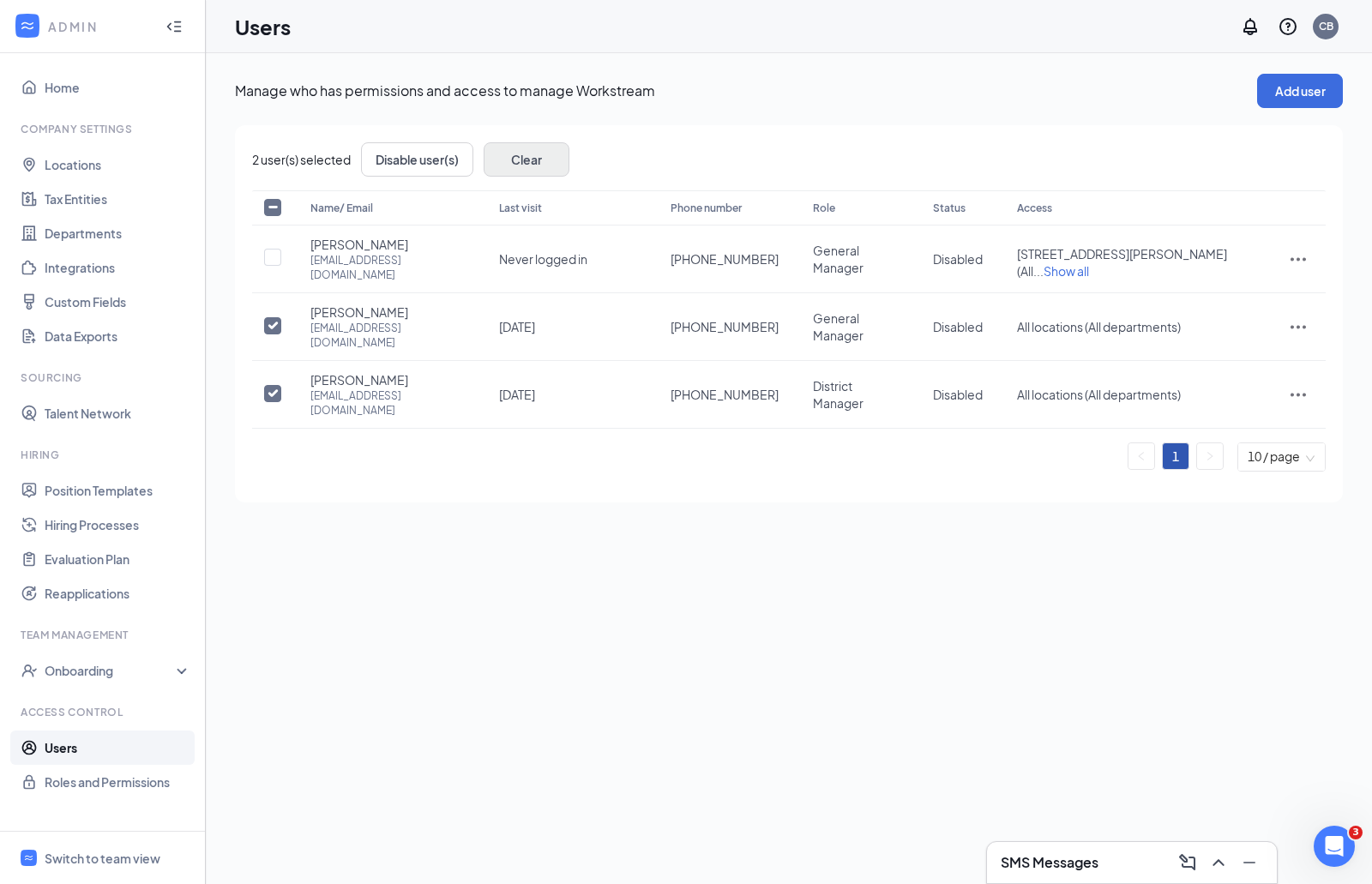
checkbox input "false"
click at [672, 124] on div "Manage who has permissions and access to manage Workstream Add user 5 user(s) D…" at bounding box center [789, 288] width 1108 height 428
click at [541, 160] on span "Disabled users" at bounding box center [436, 159] width 212 height 25
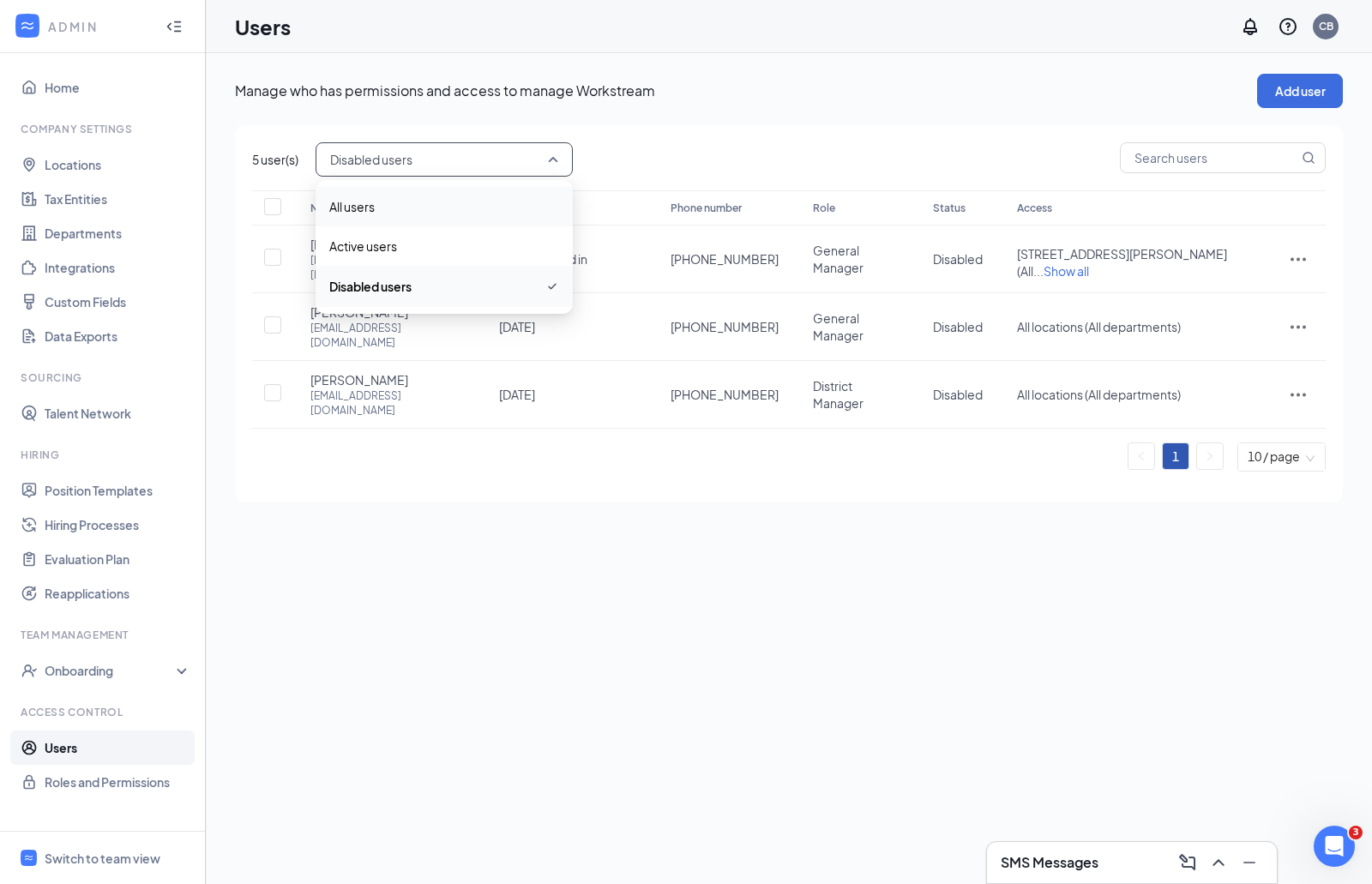
click at [455, 206] on span "All users" at bounding box center [444, 206] width 230 height 18
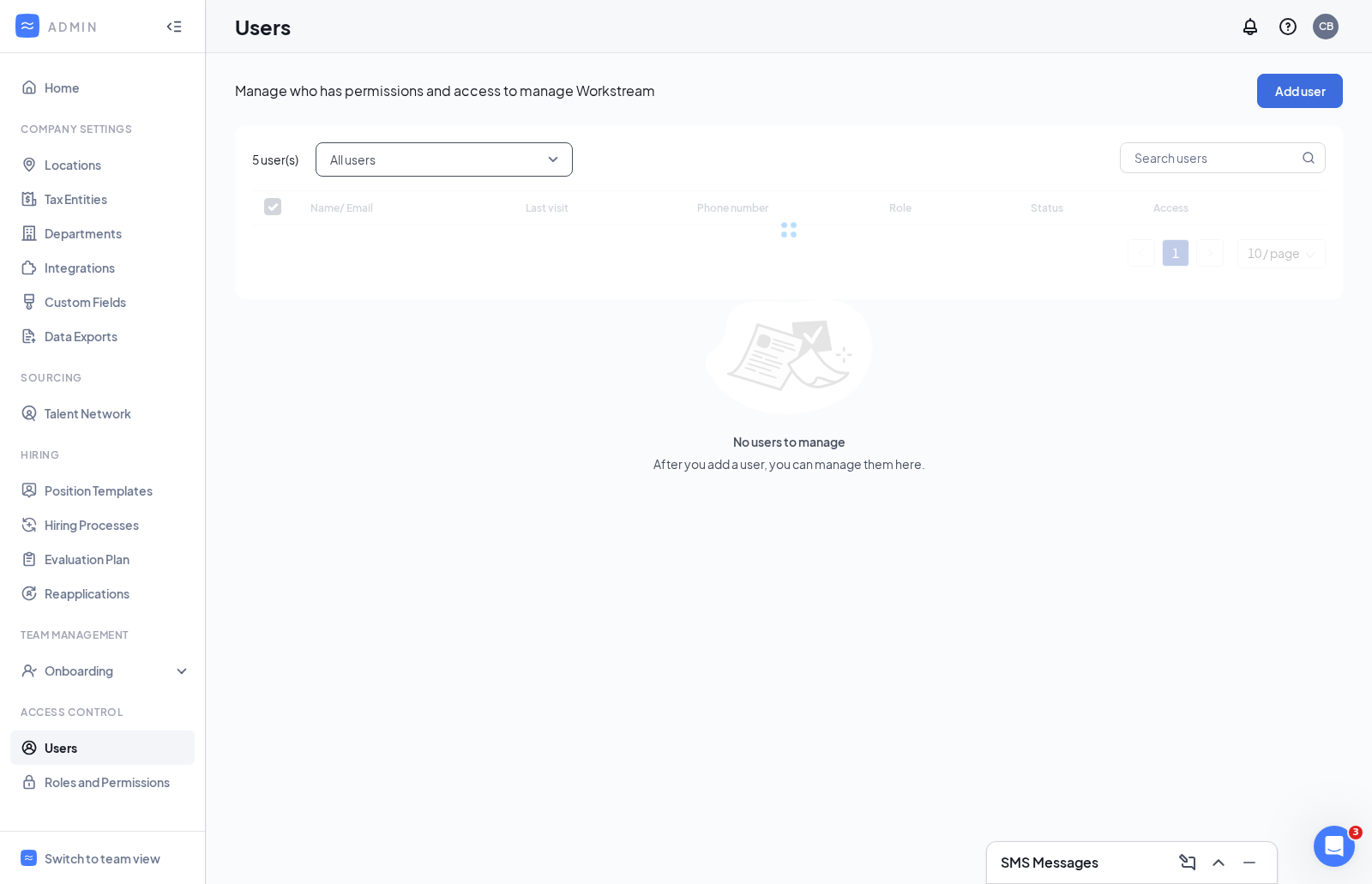
checkbox input "false"
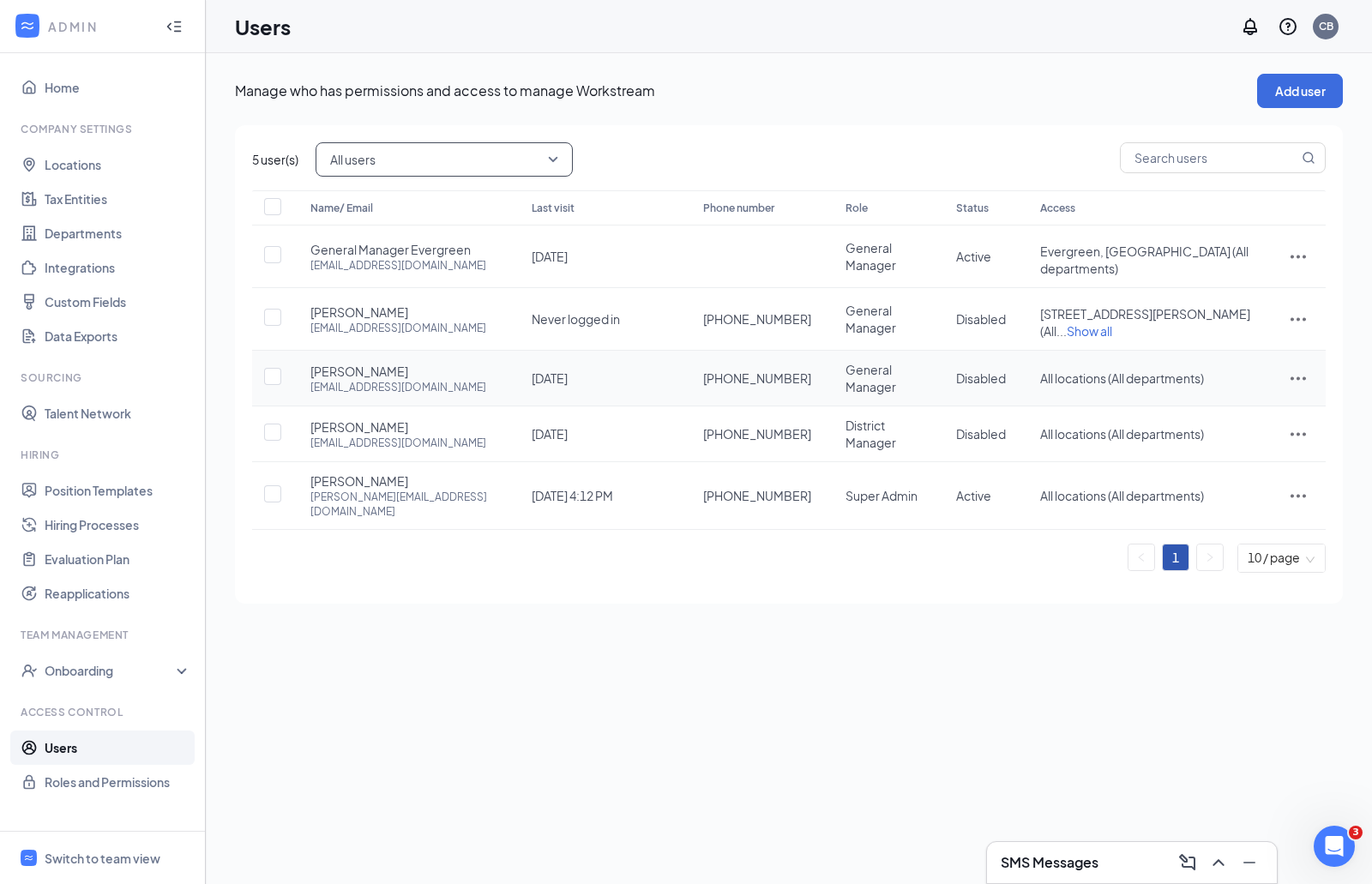
click at [284, 356] on td at bounding box center [272, 377] width 41 height 55
click at [275, 368] on input "checkbox" at bounding box center [273, 377] width 18 height 18
checkbox input "true"
click at [270, 423] on input "checkbox" at bounding box center [273, 432] width 18 height 18
checkbox input "true"
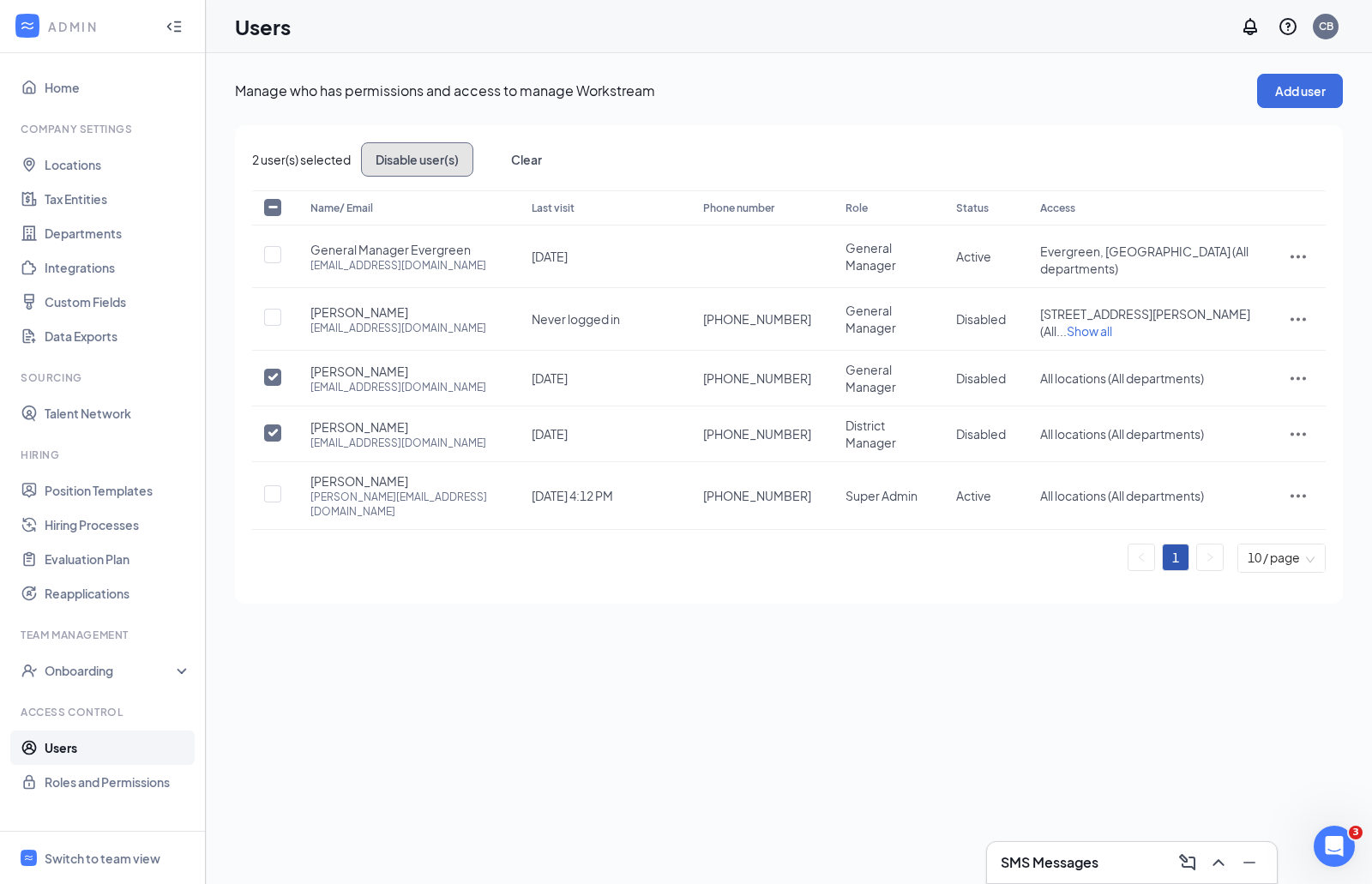
click at [441, 162] on button "Disable user(s)" at bounding box center [417, 159] width 112 height 34
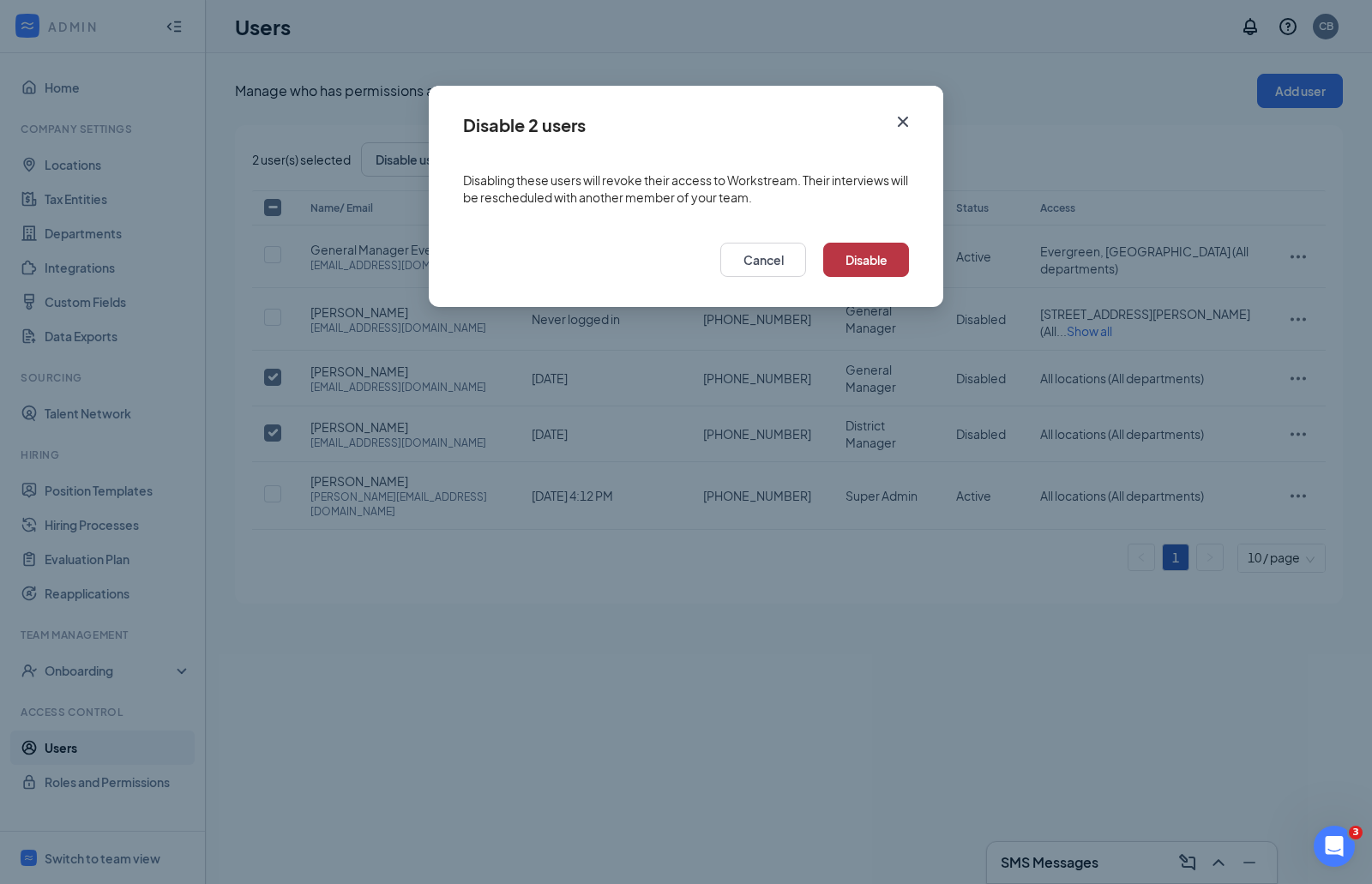
click at [863, 256] on button "Disable" at bounding box center [866, 259] width 86 height 34
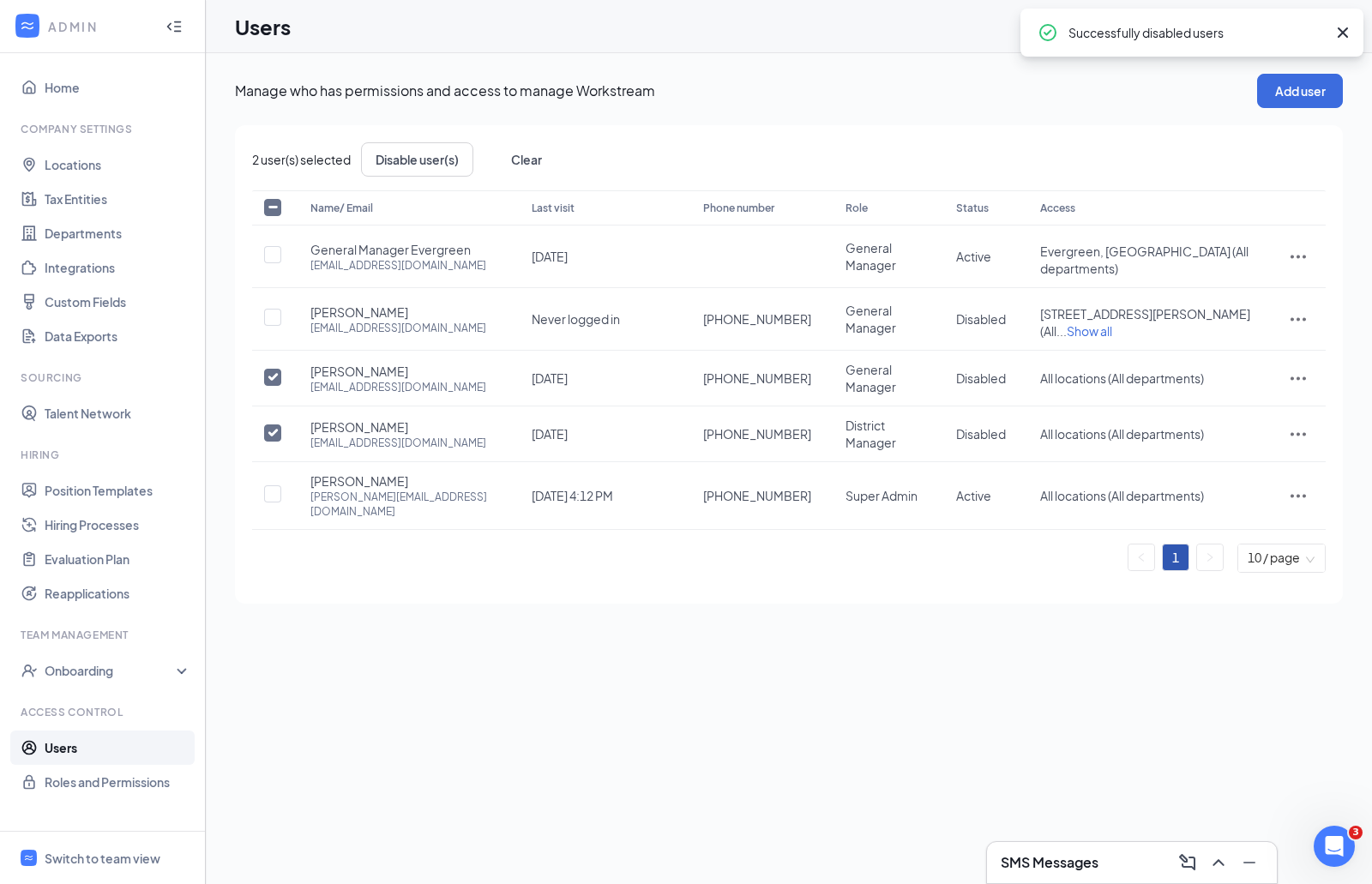
checkbox input "false"
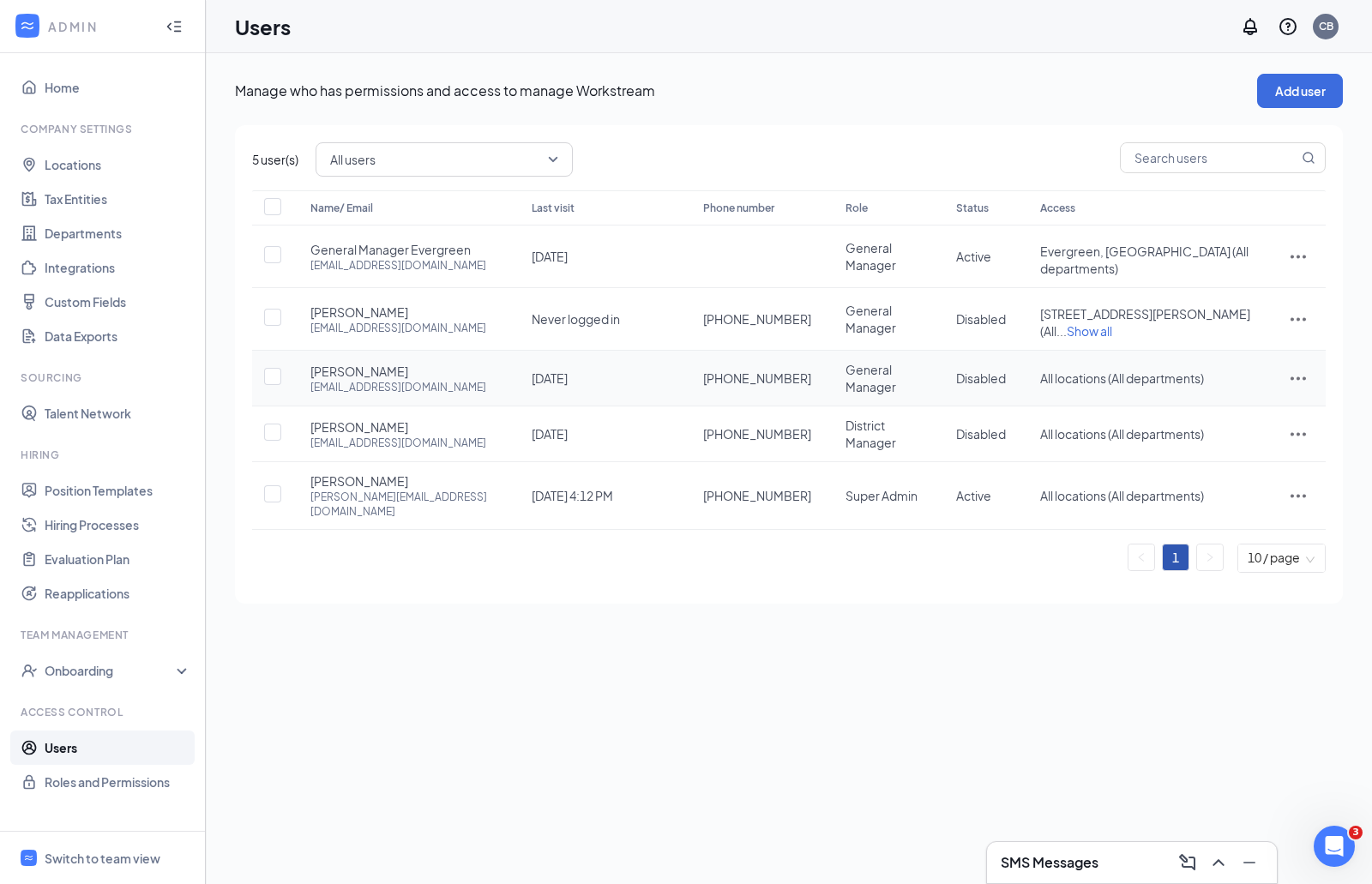
click at [1299, 368] on icon "ActionsIcon" at bounding box center [1297, 377] width 20 height 20
click at [1046, 551] on div "5 user(s) All users Name/ Email Last visit Phone number Role Status Access Gene…" at bounding box center [789, 364] width 1108 height 478
click at [1302, 311] on icon "ActionsIcon" at bounding box center [1297, 319] width 20 height 20
click at [1252, 333] on span "Edit user" at bounding box center [1240, 341] width 106 height 18
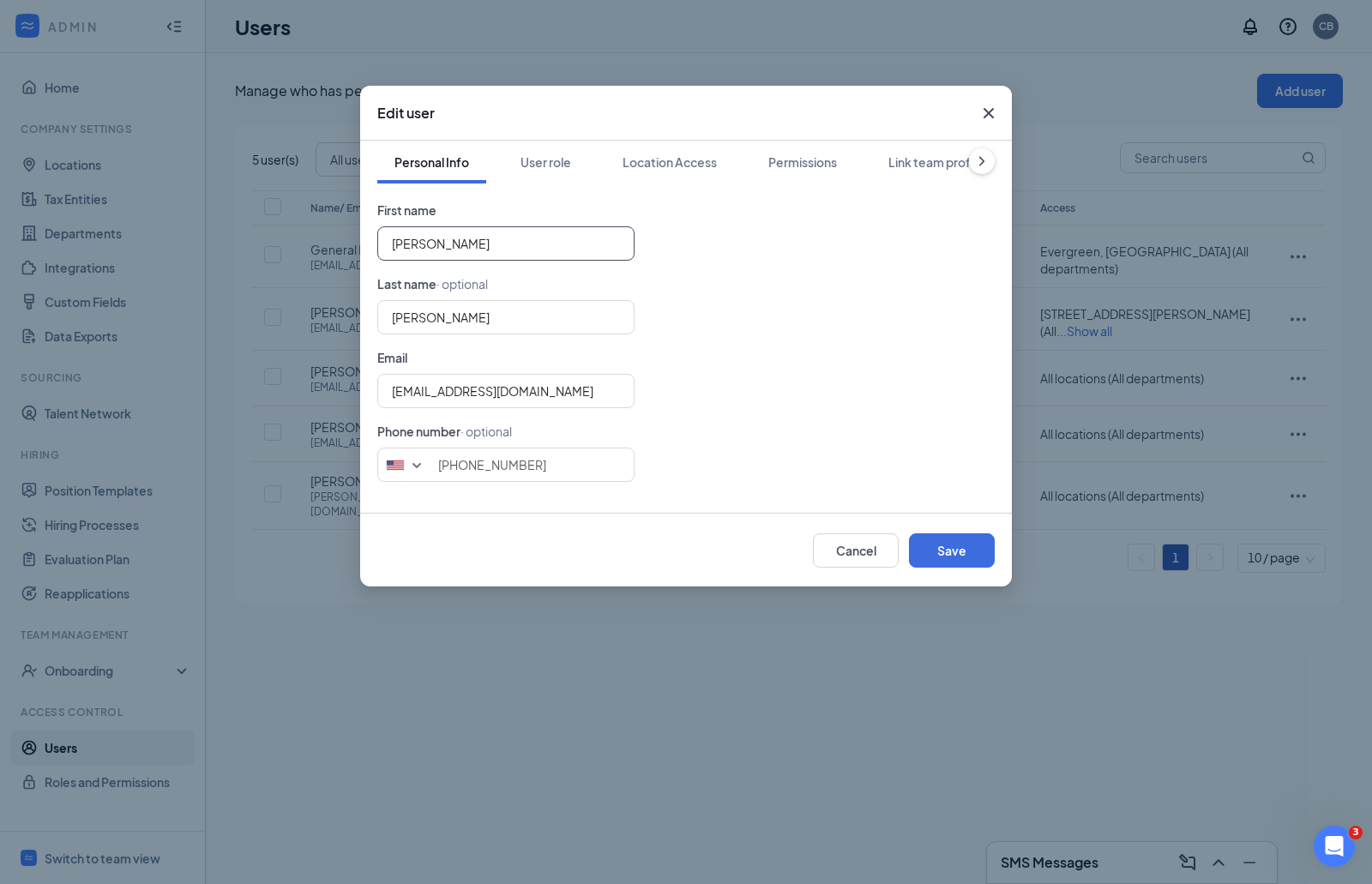
drag, startPoint x: 473, startPoint y: 228, endPoint x: 248, endPoint y: 223, distance: 225.1
click at [248, 224] on div "Edit user Personal Info User role Location Access Permissions Link team profile…" at bounding box center [686, 442] width 1372 height 884
type input "[PERSON_NAME]"
type input "General m"
type input "[PERSON_NAME] General"
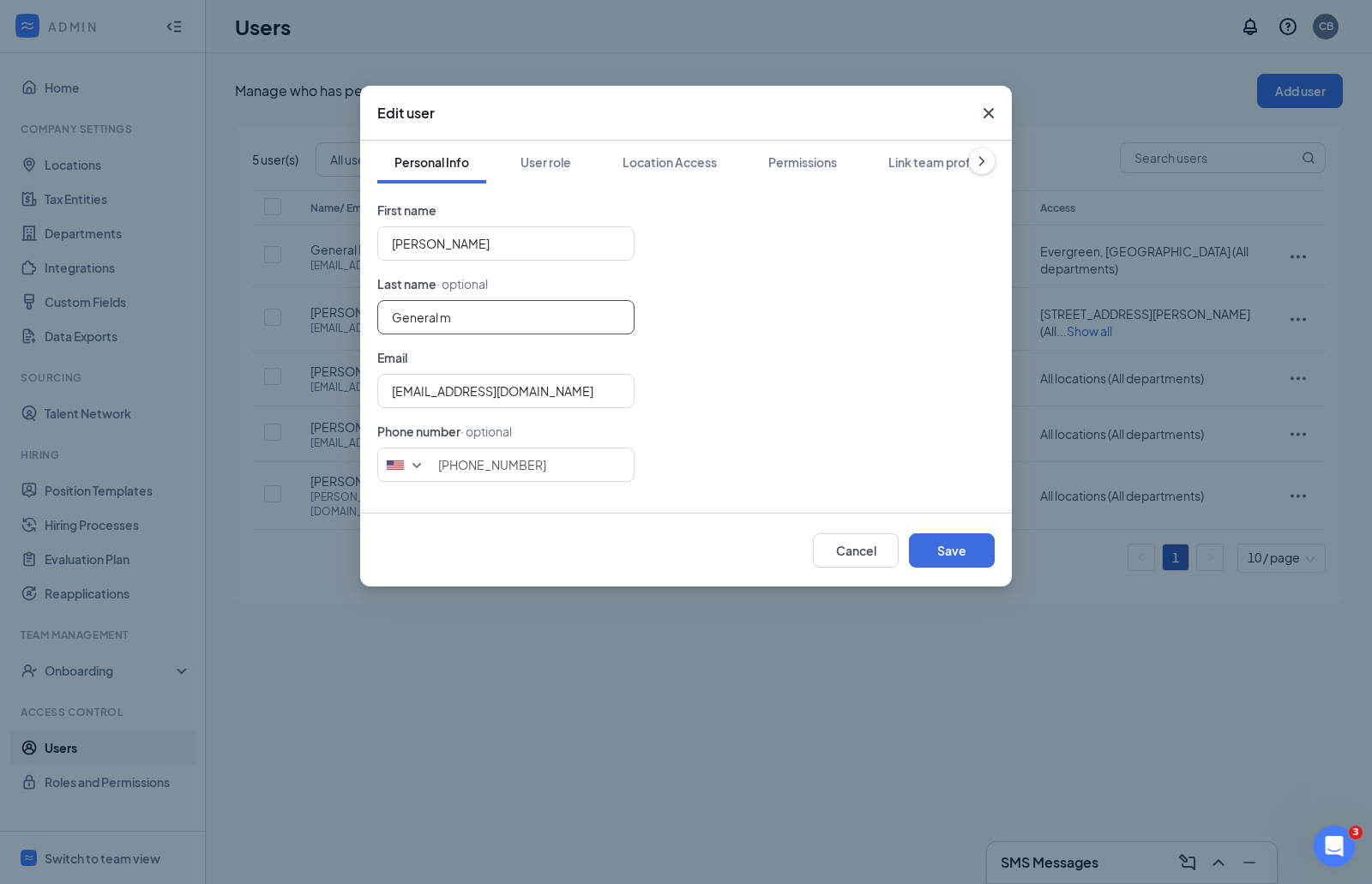
type input "m"
type input "[PERSON_NAME]"
type input "General M"
type input "[PERSON_NAME] General"
type input "Manager"
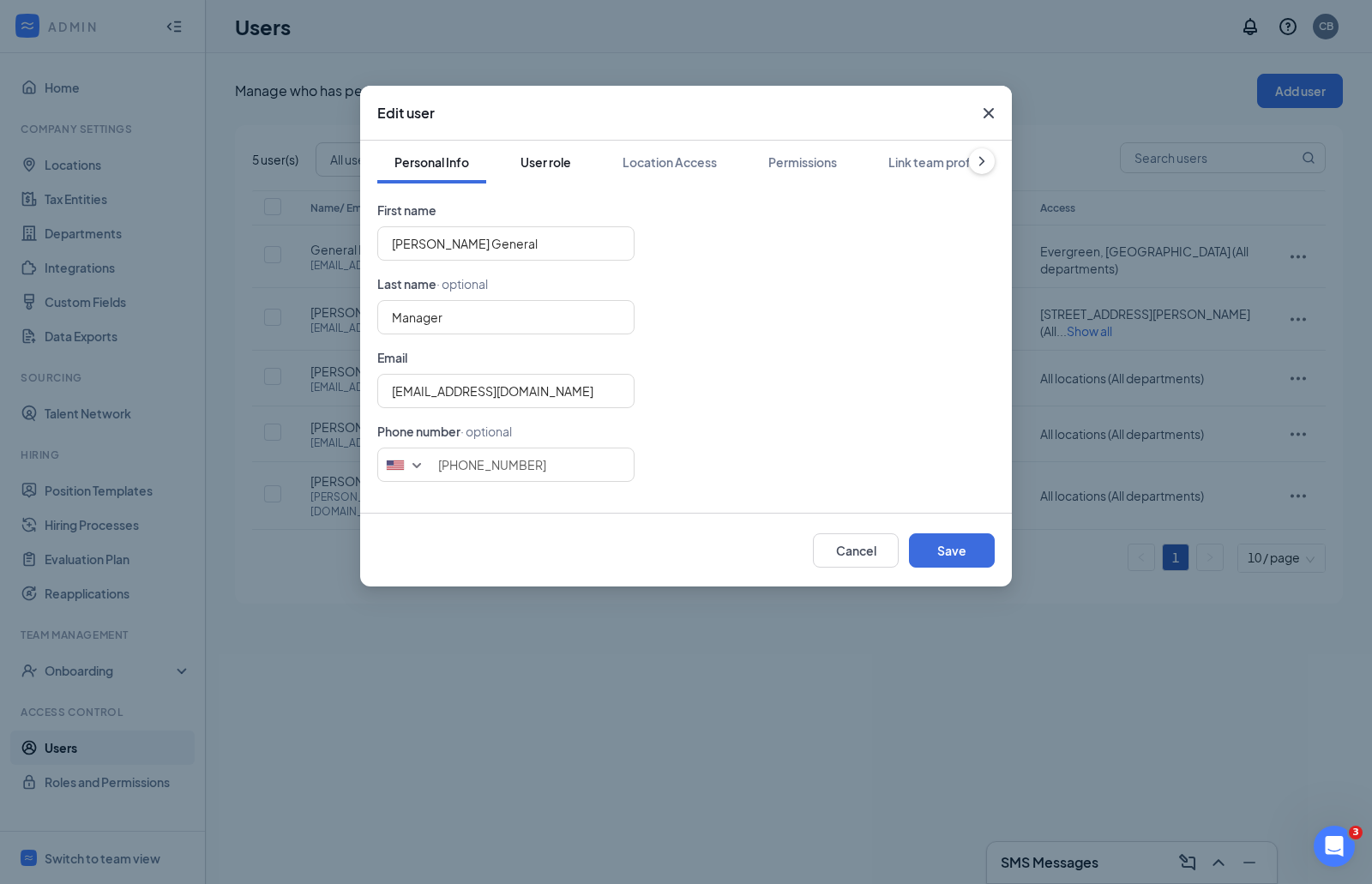
click at [569, 169] on div "User role" at bounding box center [546, 162] width 51 height 18
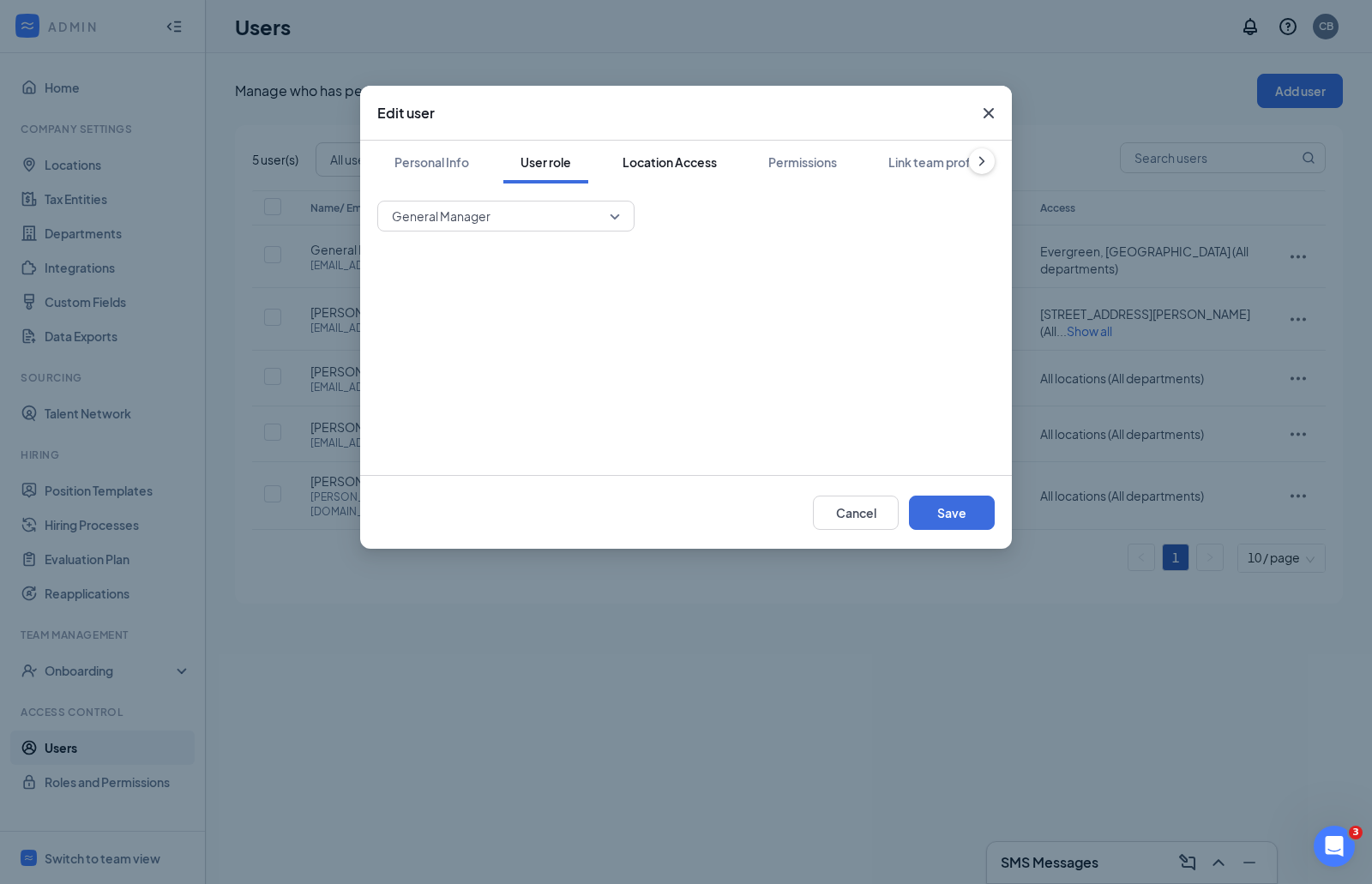
click at [659, 169] on div "Location Access" at bounding box center [669, 162] width 94 height 18
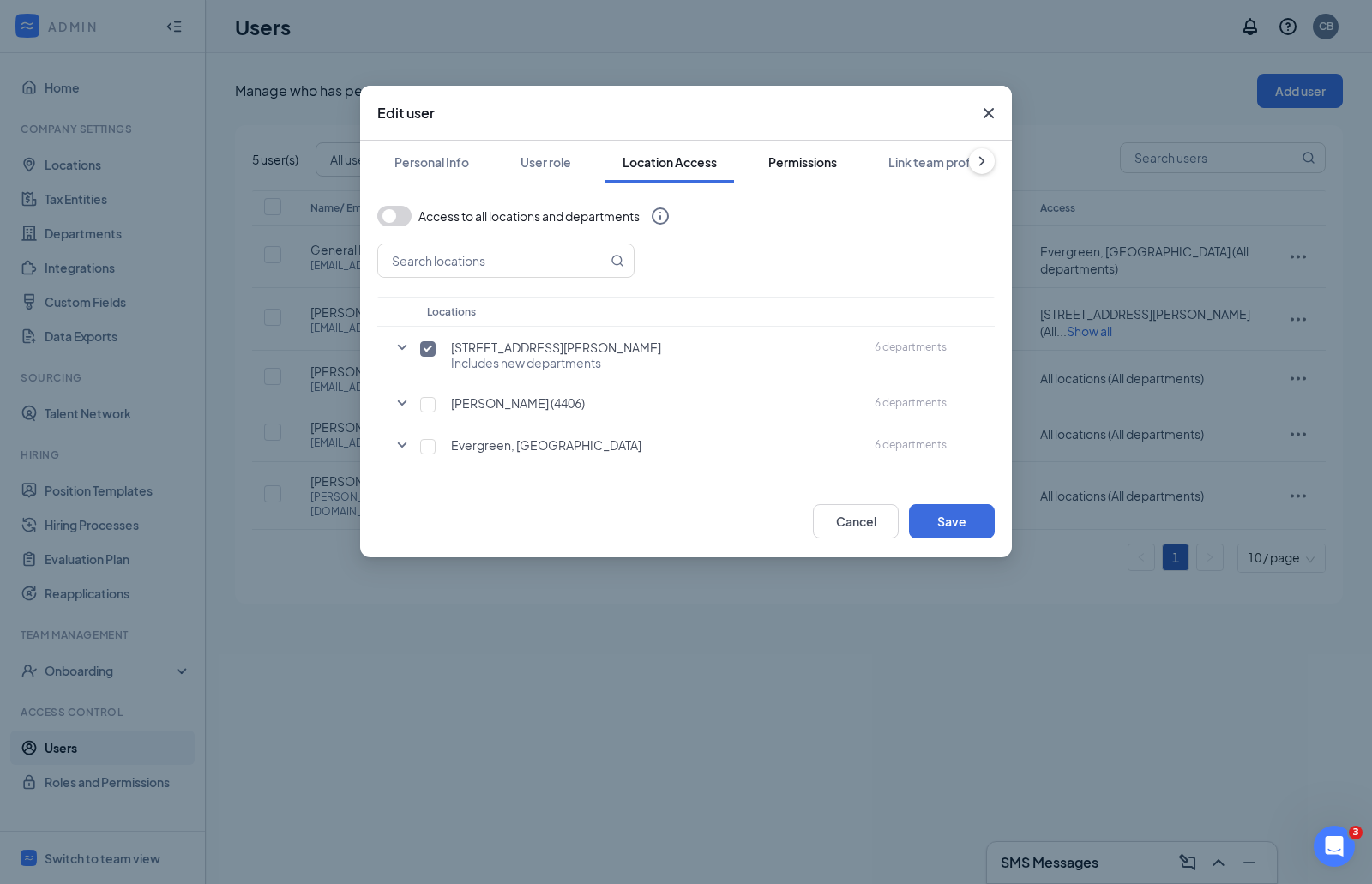
drag, startPoint x: 781, startPoint y: 169, endPoint x: 836, endPoint y: 167, distance: 55.0
click at [781, 169] on div "Permissions" at bounding box center [802, 162] width 68 height 18
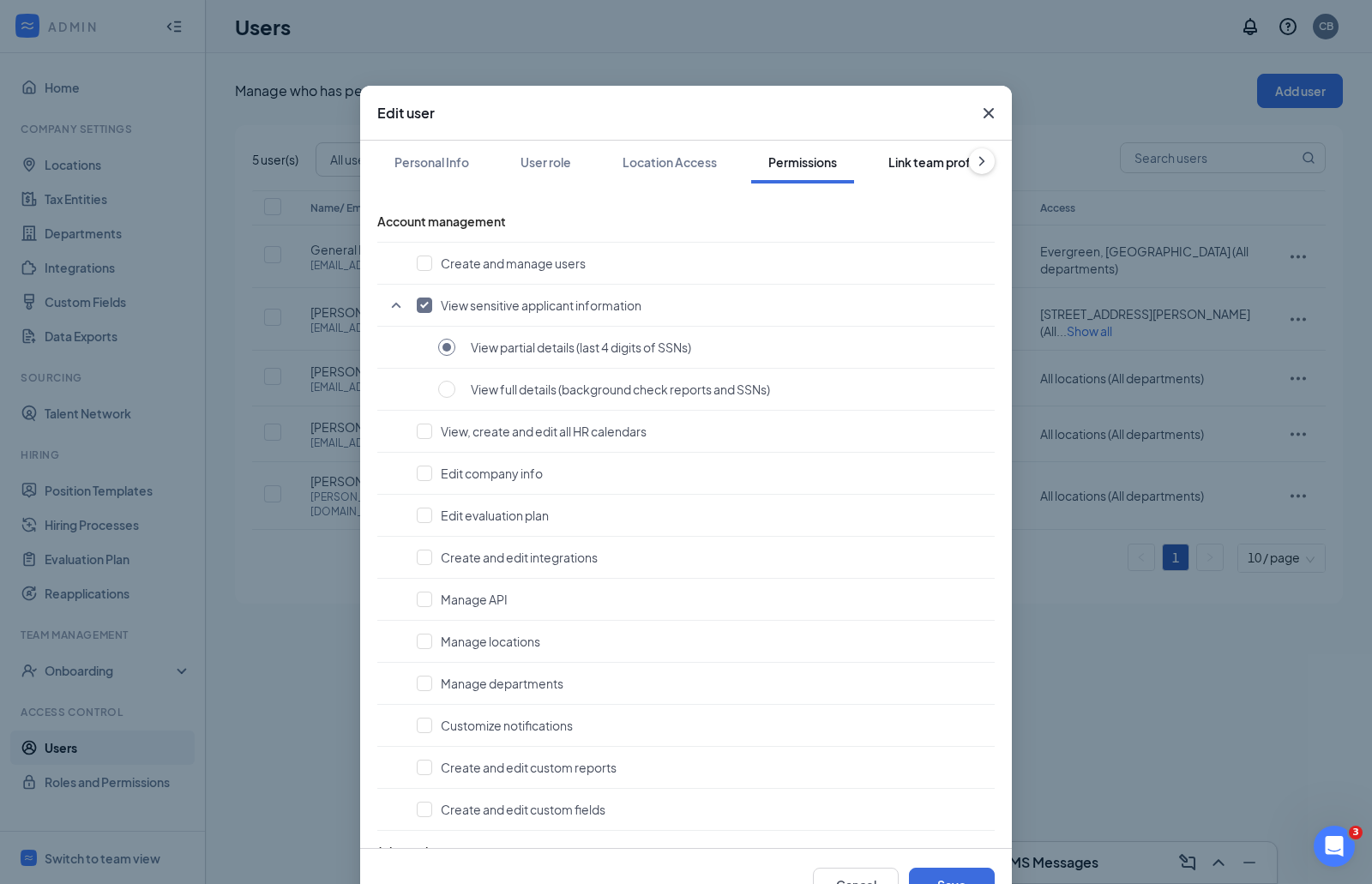
click at [878, 167] on button "Link team profile" at bounding box center [935, 162] width 129 height 43
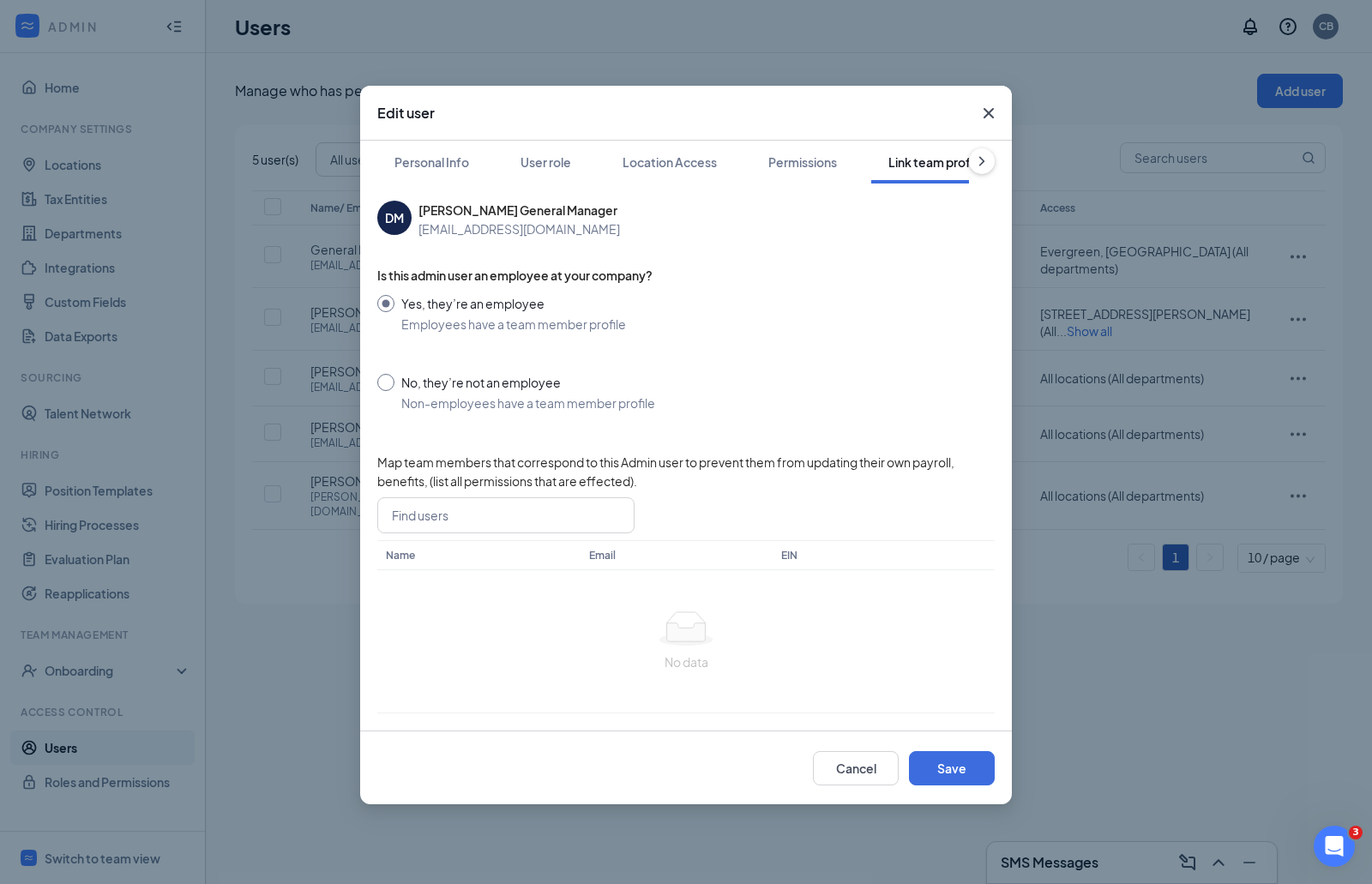
scroll to position [0, 9]
click at [958, 770] on button "Save" at bounding box center [952, 767] width 86 height 34
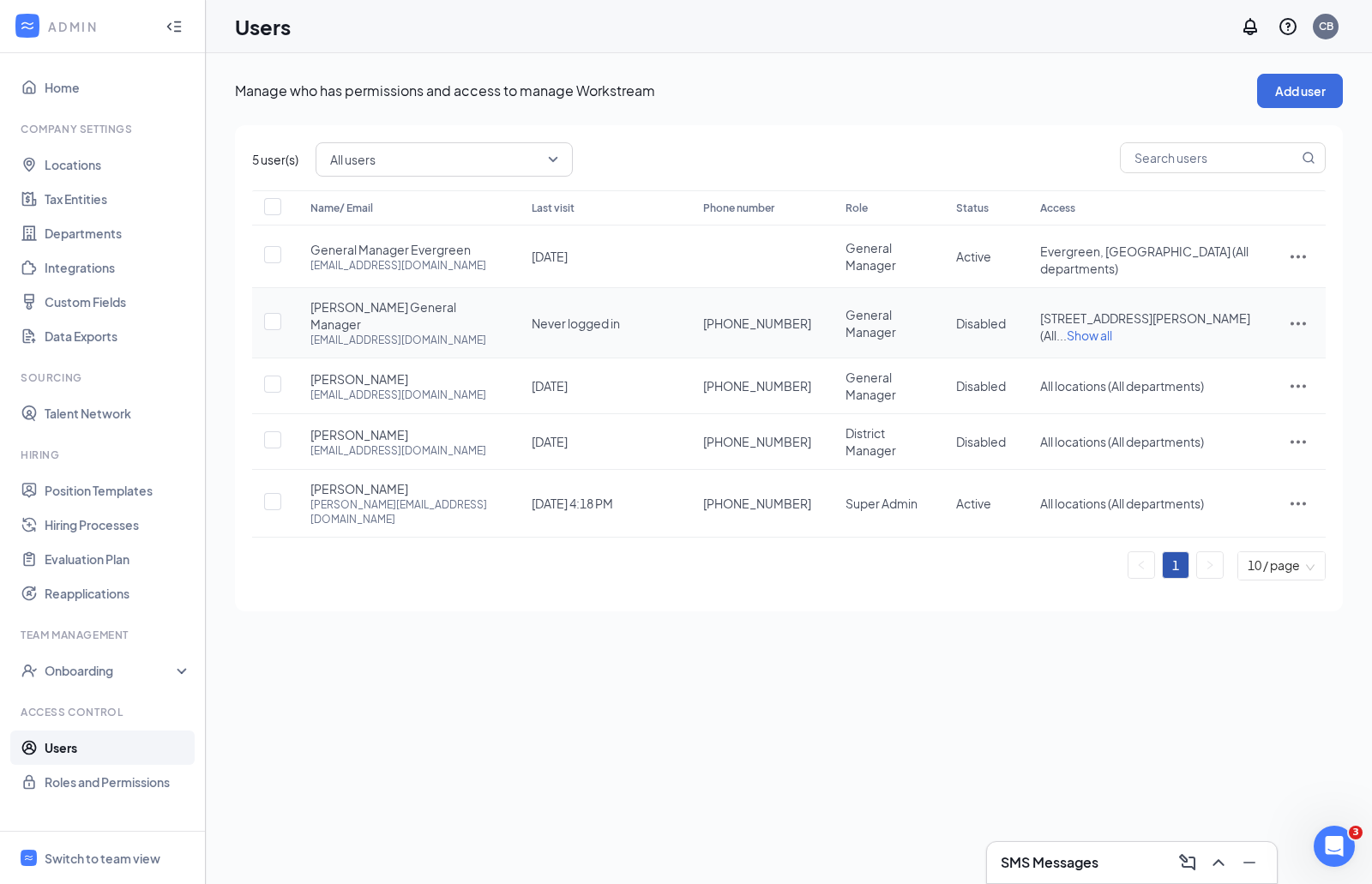
click at [1310, 305] on td at bounding box center [1297, 323] width 55 height 70
click at [1297, 313] on icon "ActionsIcon" at bounding box center [1297, 322] width 20 height 20
click at [1218, 413] on span "Restore" at bounding box center [1210, 420] width 46 height 16
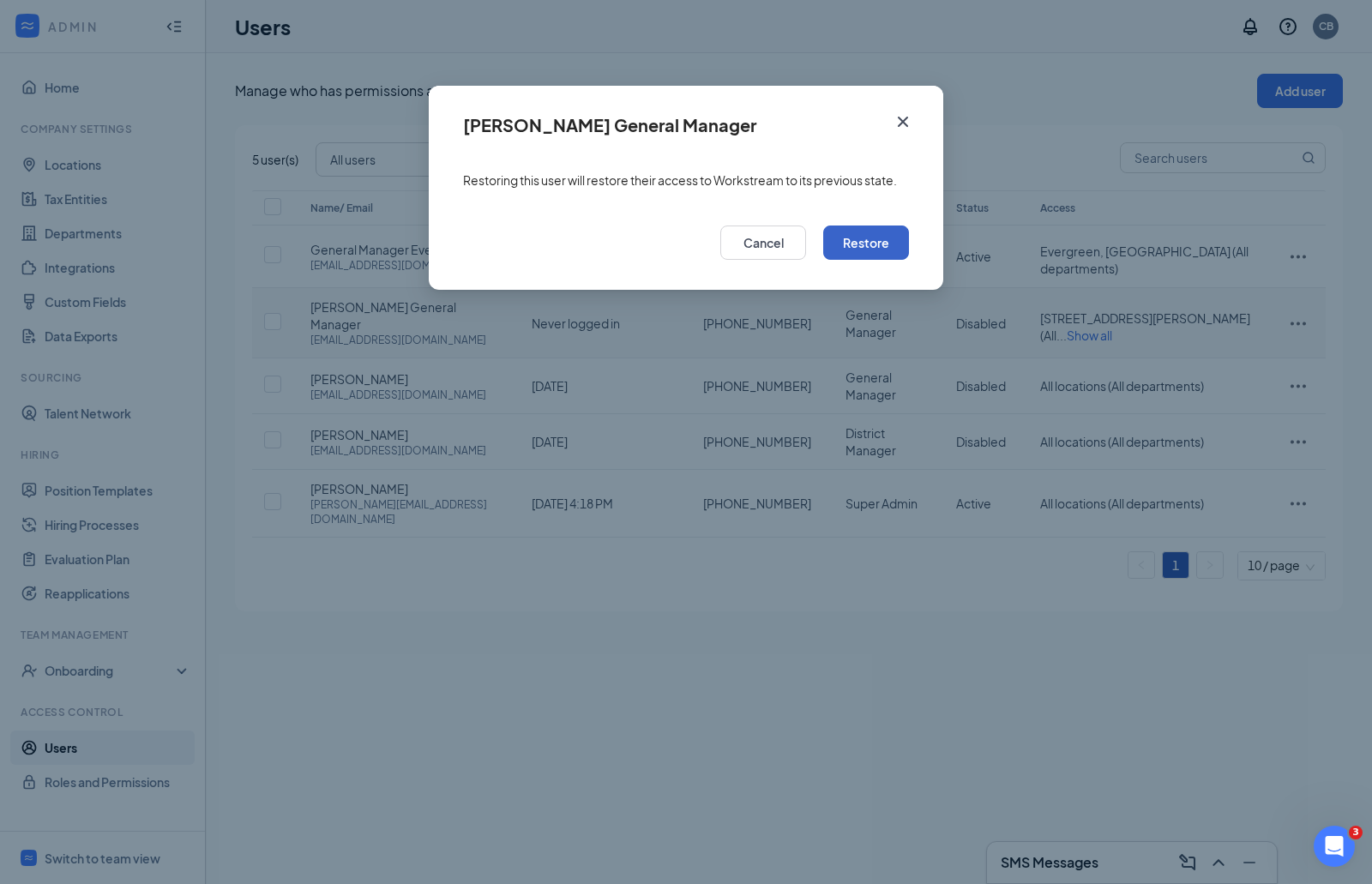
click at [887, 240] on button "Restore" at bounding box center [866, 242] width 86 height 34
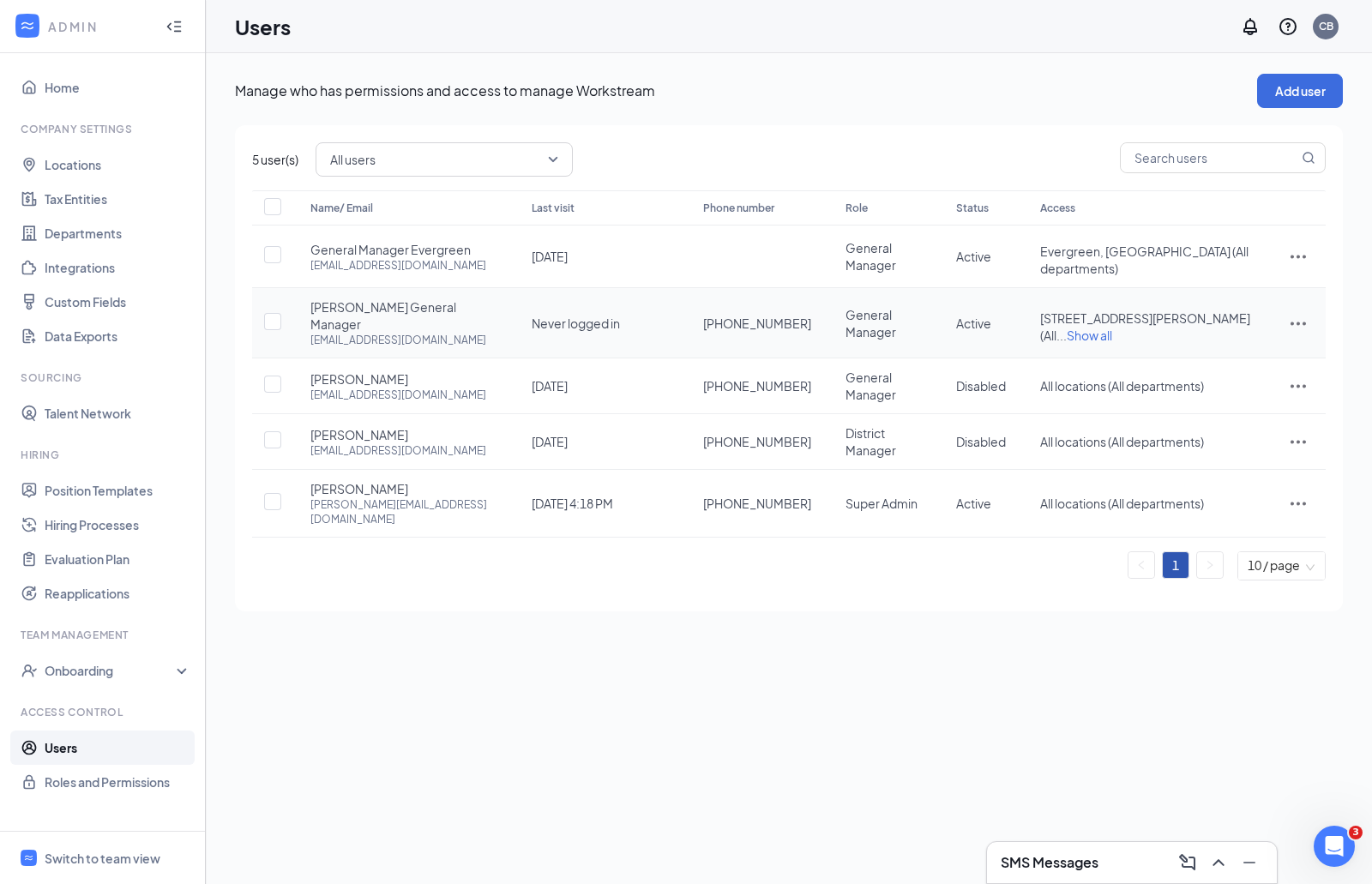
click at [1297, 313] on icon "ActionsIcon" at bounding box center [1297, 322] width 20 height 20
click at [1240, 380] on span "Reset password" at bounding box center [1233, 381] width 91 height 16
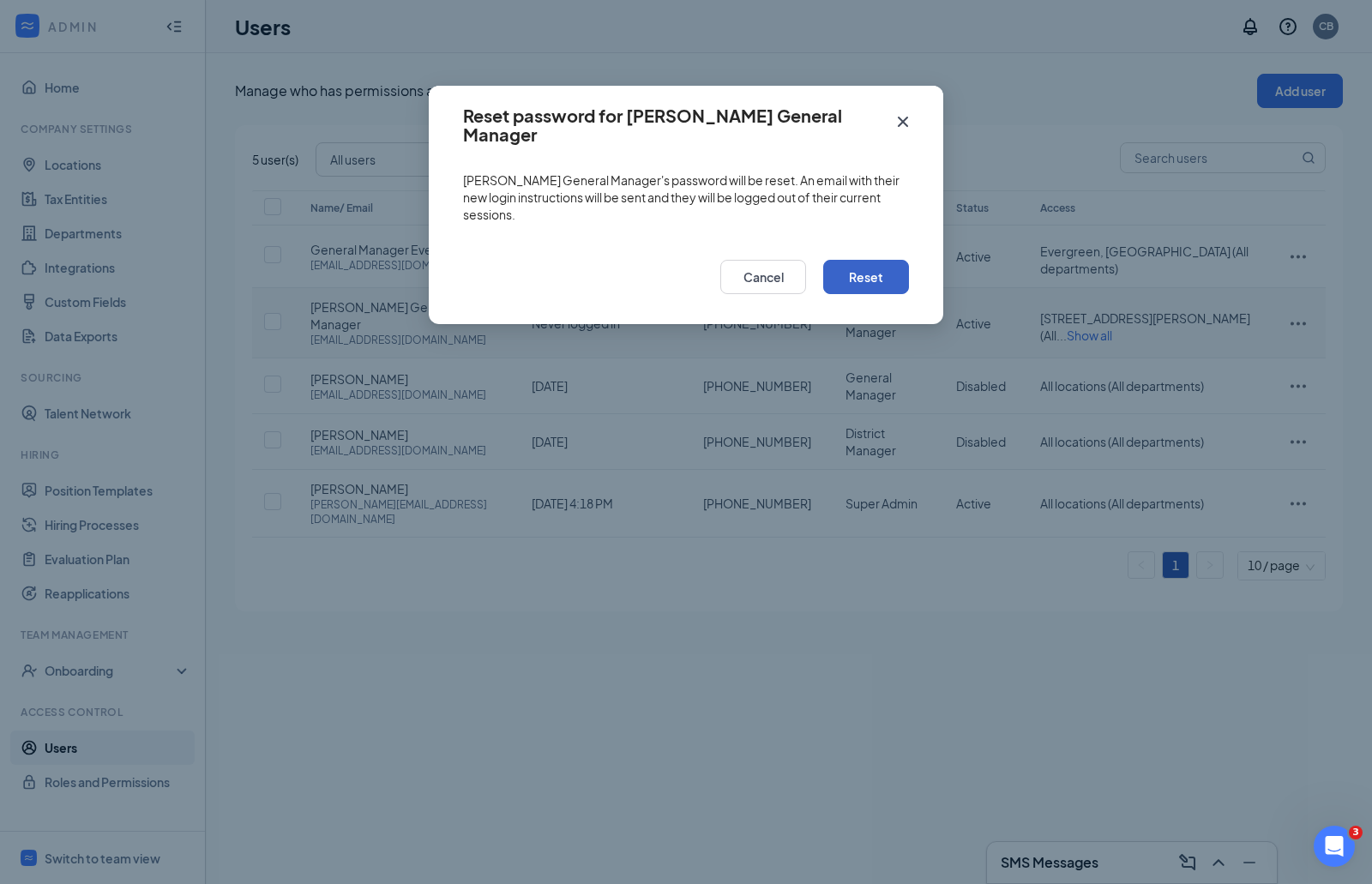
click at [873, 260] on button "Reset" at bounding box center [866, 277] width 86 height 34
